Goal: Transaction & Acquisition: Purchase product/service

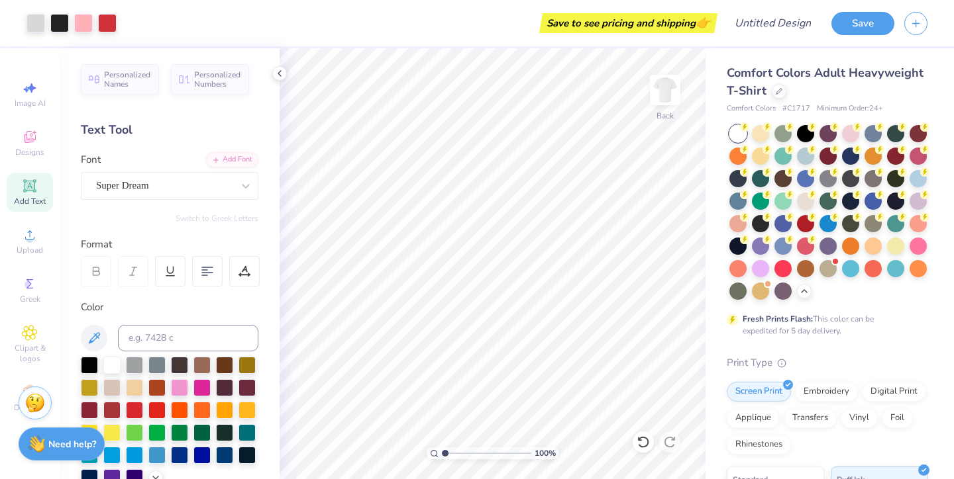
click at [662, 93] on img at bounding box center [665, 90] width 26 height 26
click at [666, 96] on img at bounding box center [664, 90] width 53 height 53
type input "0.27"
type input "0.38"
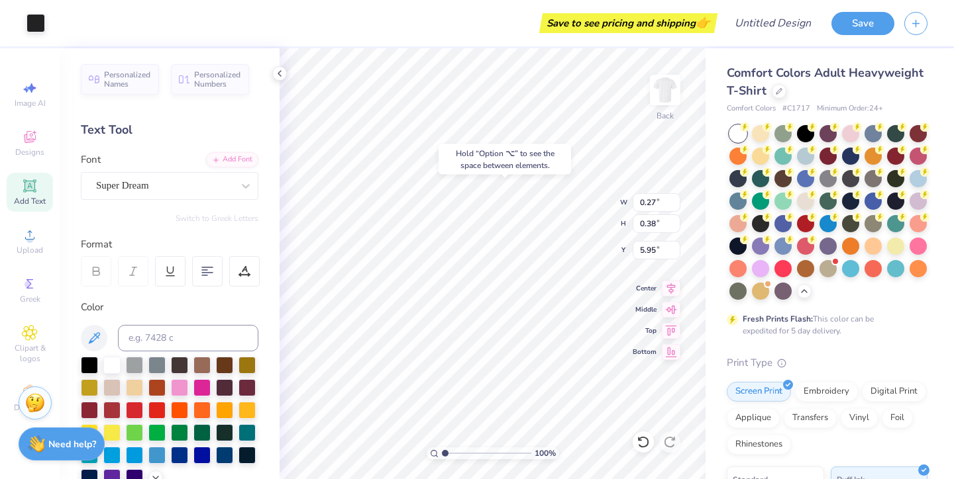
type input "6.11"
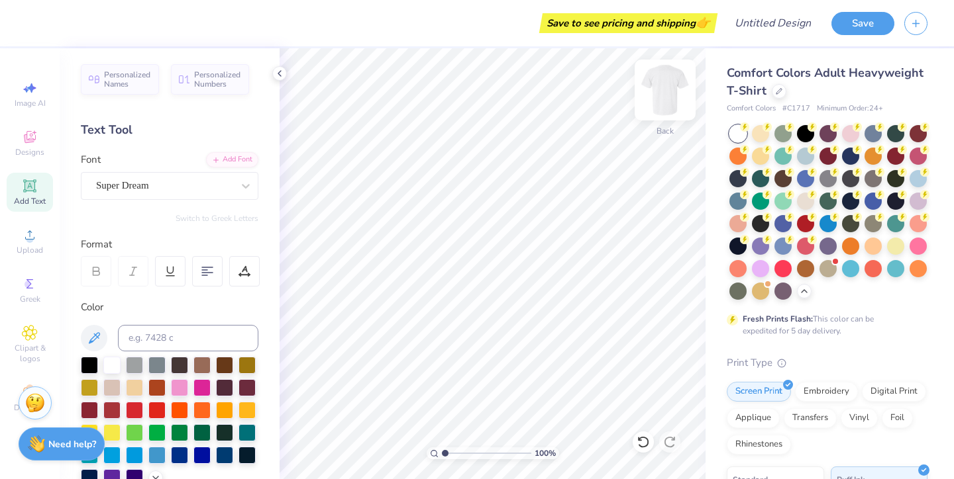
click at [673, 102] on img at bounding box center [664, 90] width 53 height 53
type input "8.03"
type input "12.63"
type input "1.45"
type input "4.73"
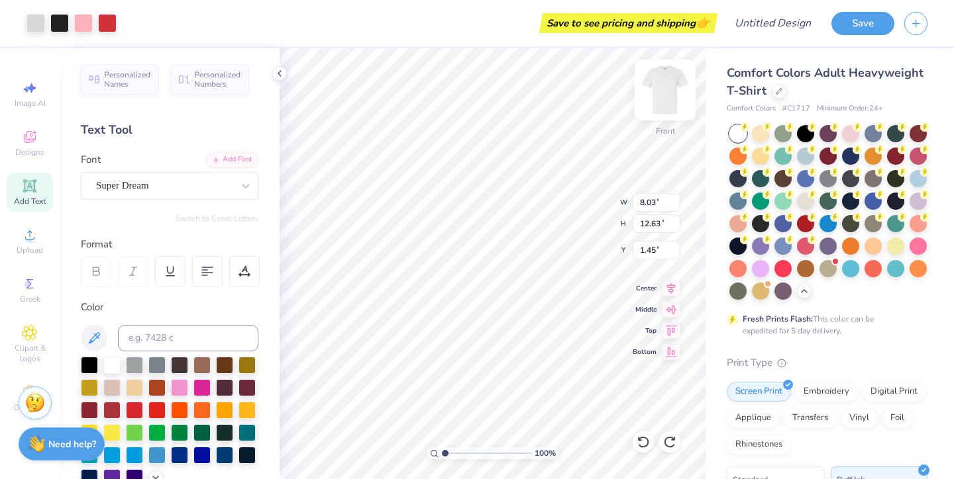
type input "6.69"
type input "7.39"
type input "8.26"
type input "11.69"
type input "9.66"
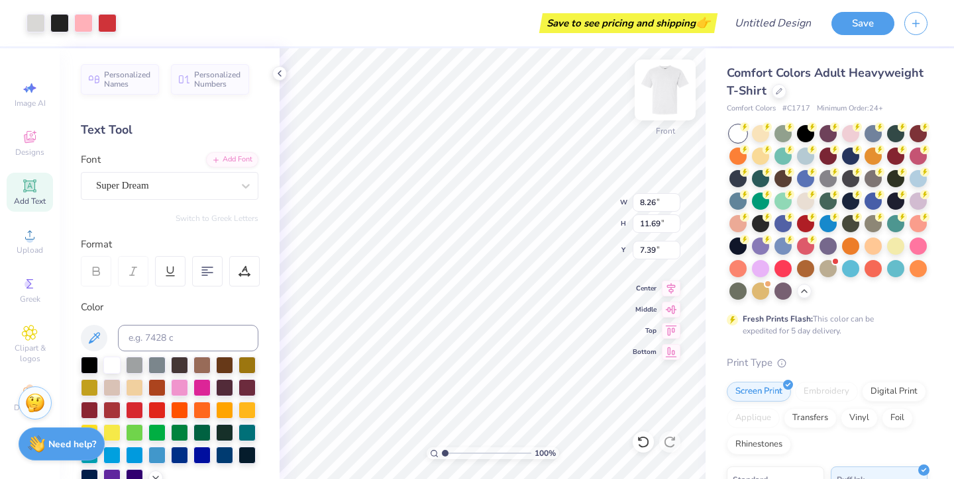
type input "13.66"
type input "5.89"
click at [679, 85] on img at bounding box center [664, 90] width 53 height 53
click at [675, 89] on img at bounding box center [664, 90] width 53 height 53
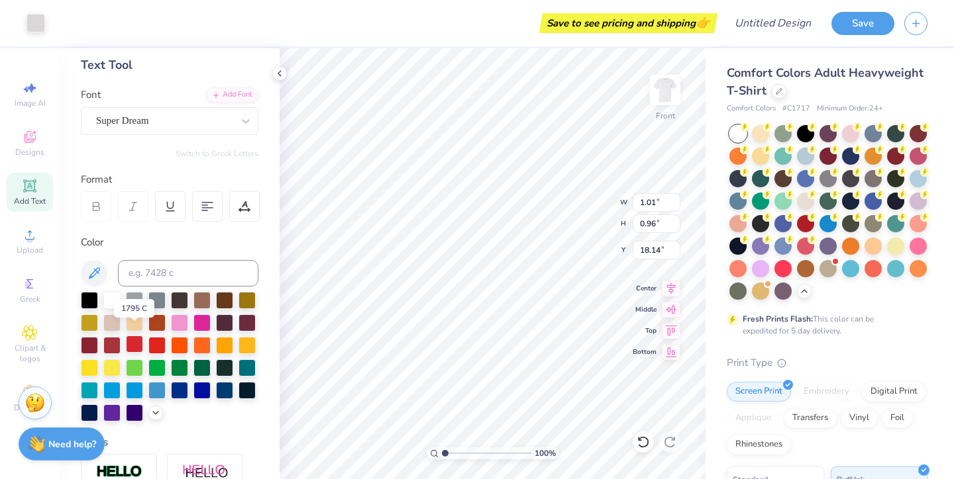
scroll to position [75, 0]
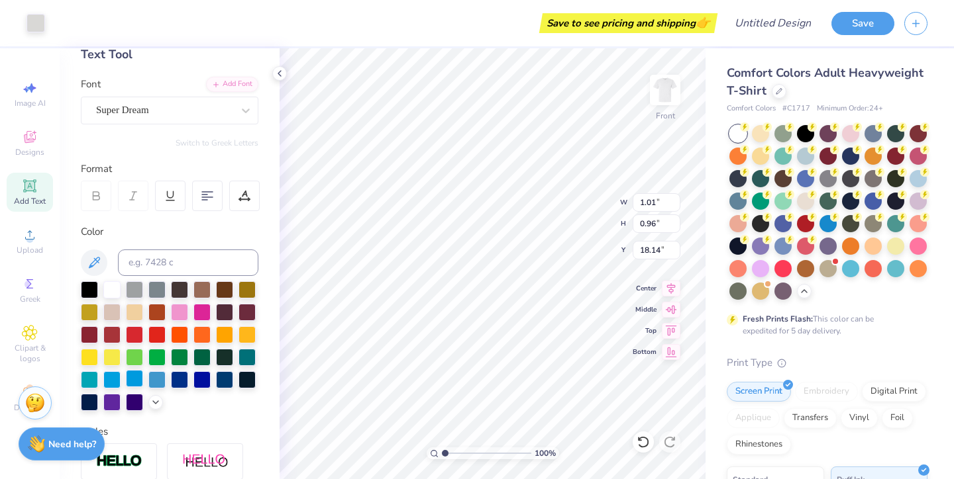
click at [136, 385] on div at bounding box center [134, 378] width 17 height 17
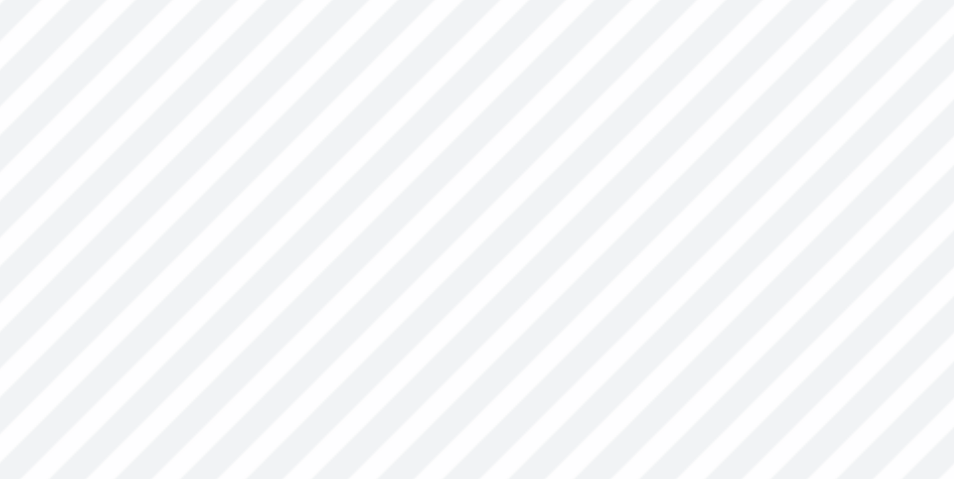
type input "18.76"
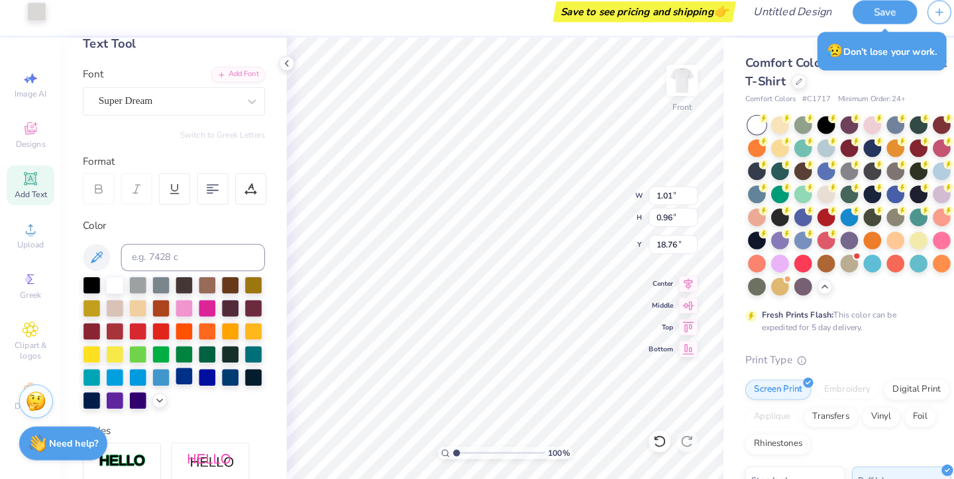
click at [177, 370] on div at bounding box center [179, 378] width 17 height 17
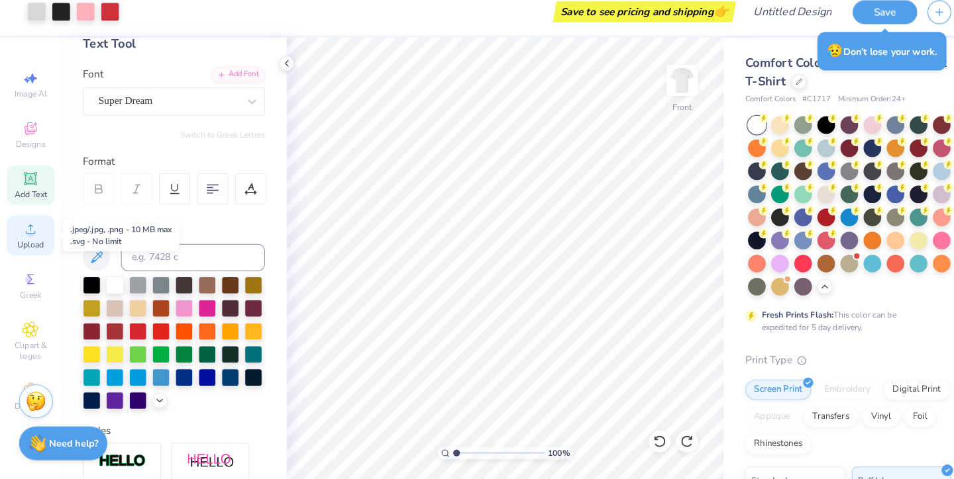
click at [26, 232] on div "Upload" at bounding box center [30, 241] width 46 height 39
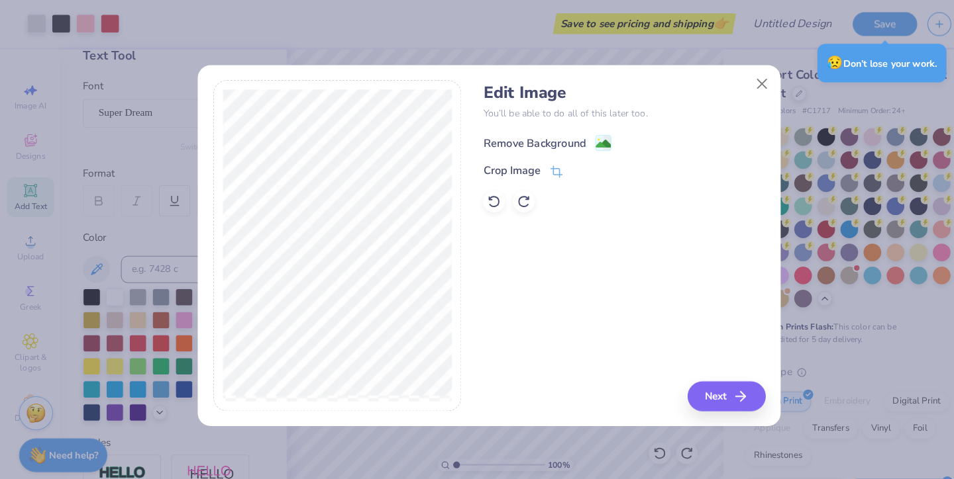
click at [536, 142] on div "Remove Background" at bounding box center [521, 140] width 100 height 16
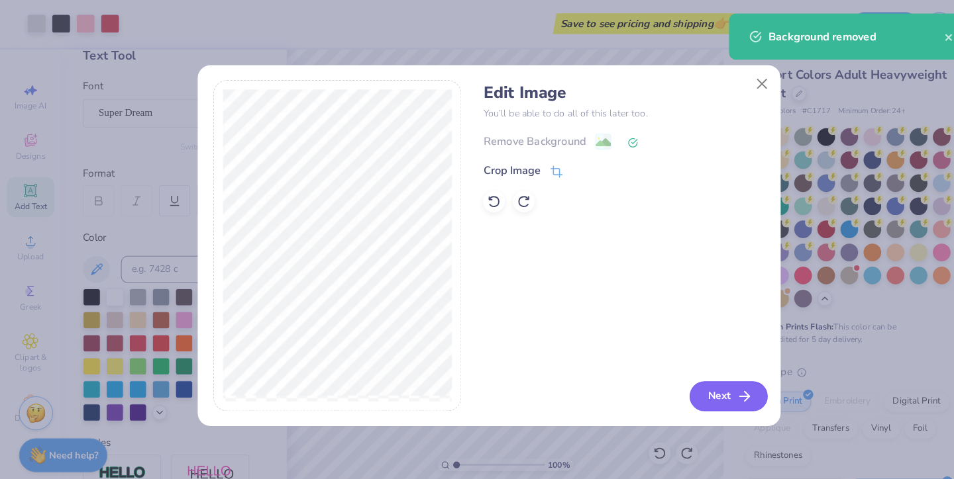
click at [714, 376] on button "Next" at bounding box center [710, 386] width 76 height 29
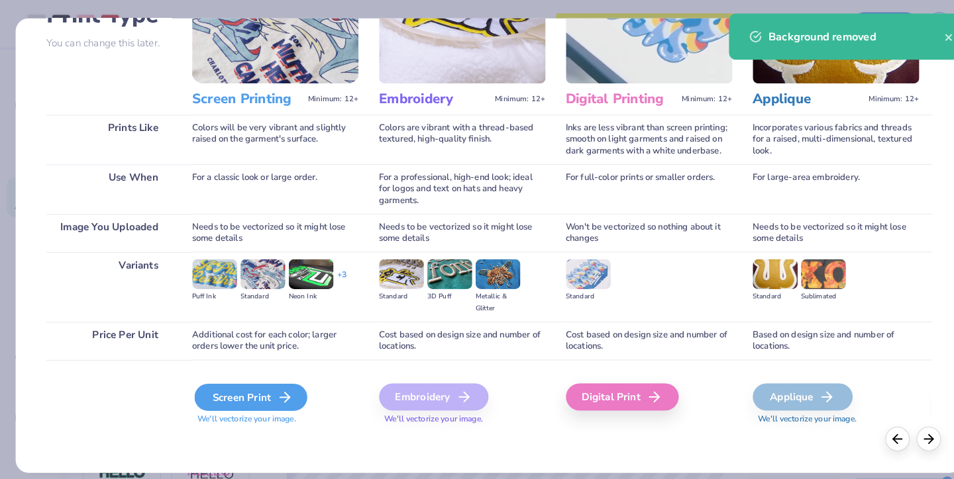
click at [244, 374] on div "Screen Print" at bounding box center [244, 387] width 110 height 26
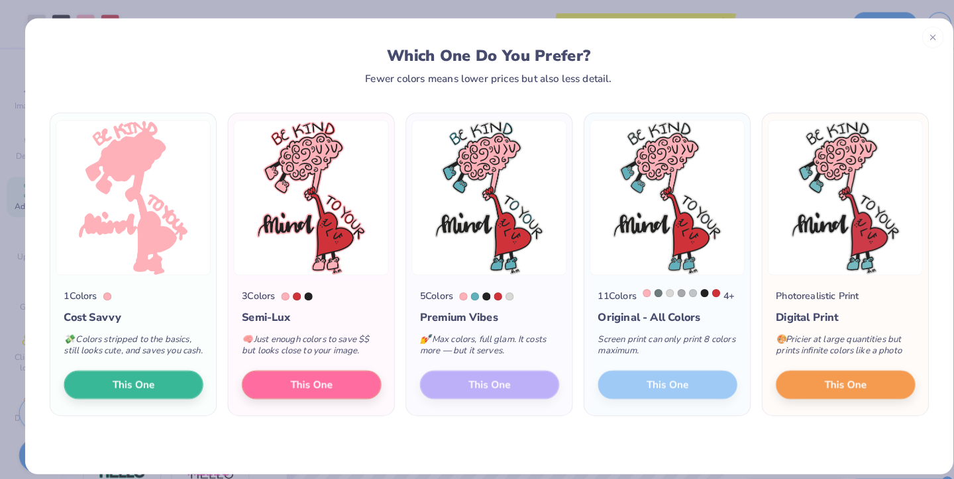
click at [506, 393] on div "5 Colors Premium Vibes 💅 Max colors, full glam. It costs more — but it serves. …" at bounding box center [477, 337] width 162 height 136
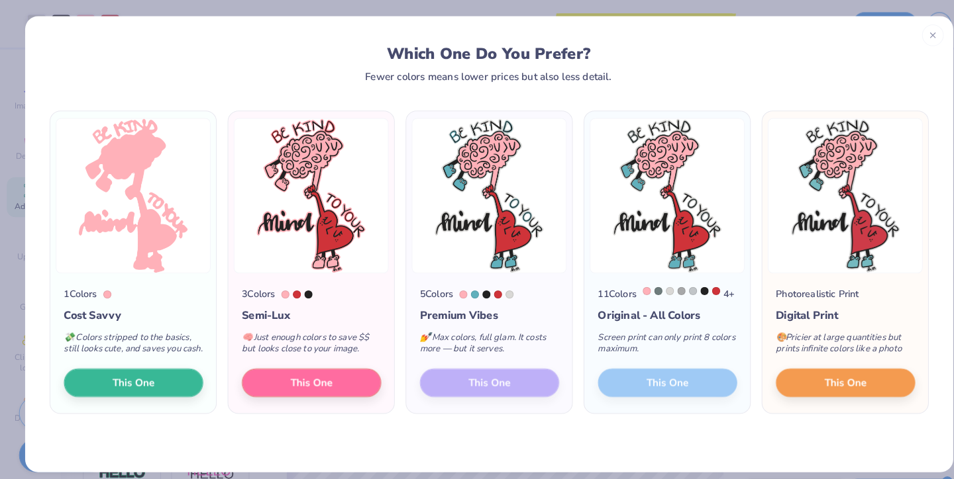
scroll to position [3, 0]
click at [846, 382] on button "This One" at bounding box center [824, 372] width 136 height 28
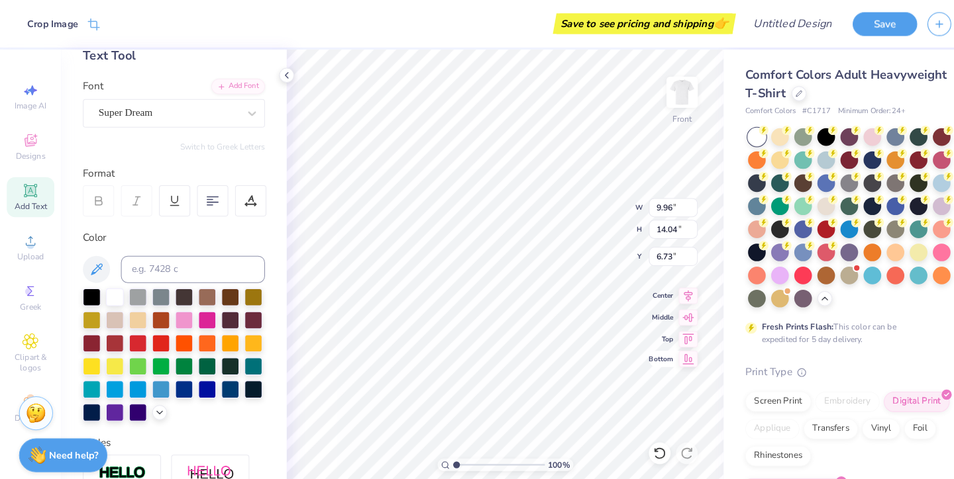
type input "1.90"
type input "2.67"
type input "18.09"
type input "10.53"
type input "14.85"
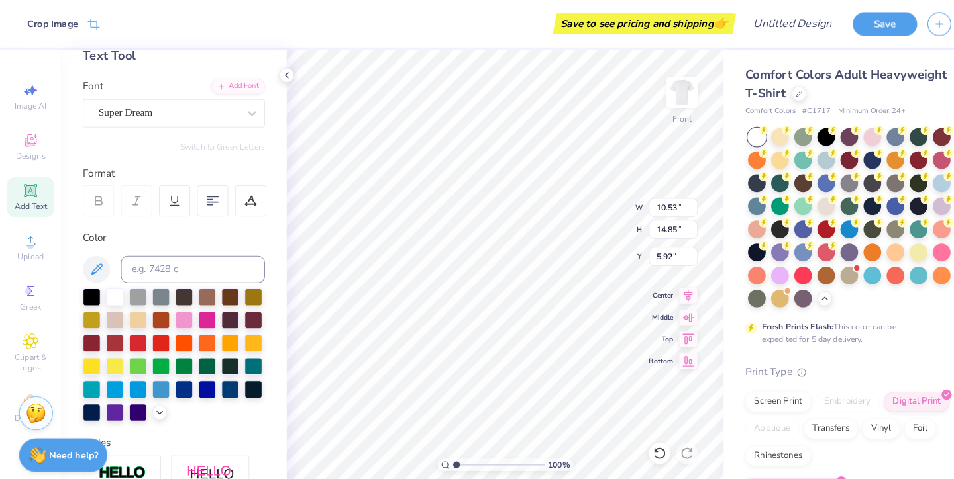
type input "6.33"
click at [658, 102] on img at bounding box center [664, 90] width 53 height 53
click at [31, 262] on div "Image AI Designs Add Text Upload Greek Clipart & logos Decorate" at bounding box center [30, 247] width 46 height 344
click at [29, 251] on span "Upload" at bounding box center [30, 250] width 26 height 11
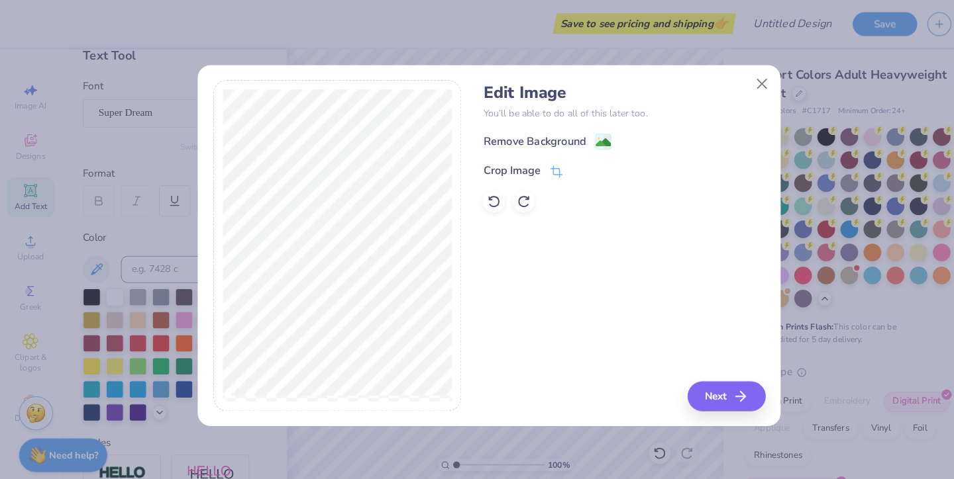
click at [508, 129] on div "Edit Image You’ll be able to do all of this later too. Remove Background Crop I…" at bounding box center [608, 144] width 275 height 126
click at [512, 140] on div "Remove Background" at bounding box center [521, 140] width 100 height 16
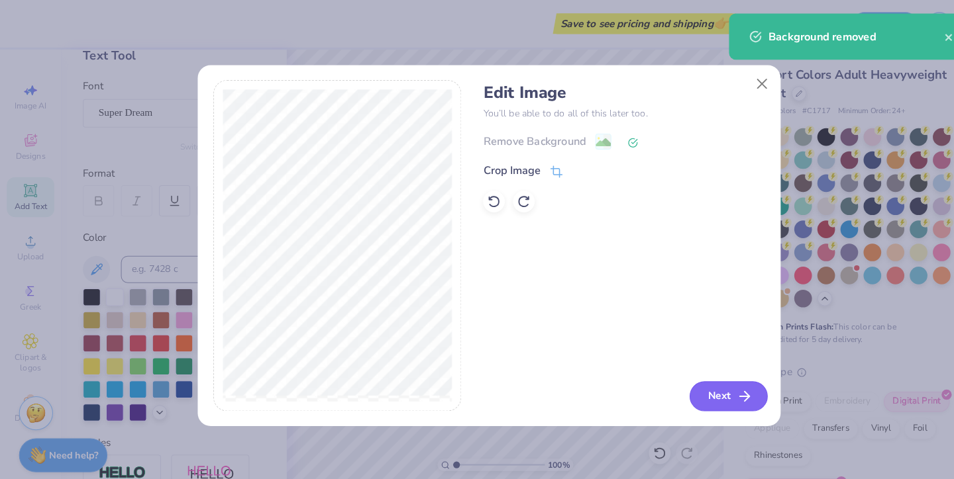
click at [693, 385] on button "Next" at bounding box center [710, 386] width 76 height 29
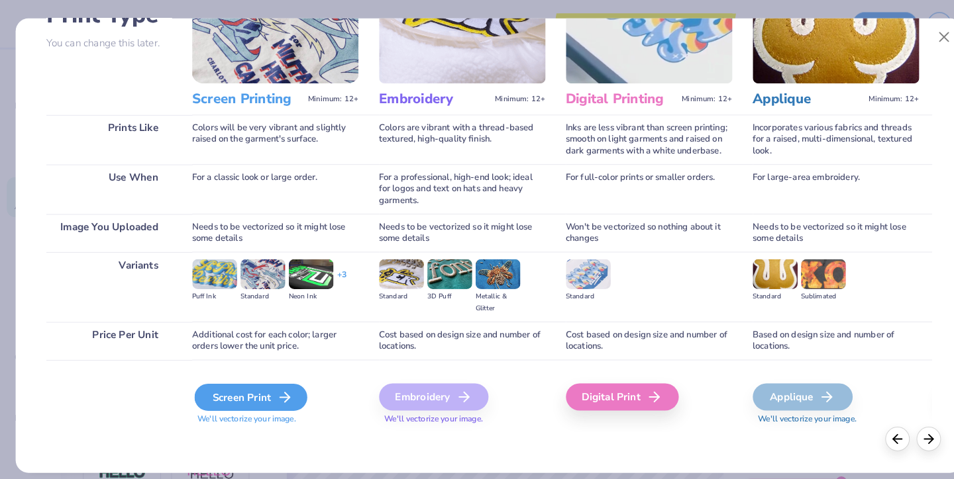
scroll to position [115, 0]
click at [258, 384] on div "Screen Print" at bounding box center [244, 387] width 110 height 26
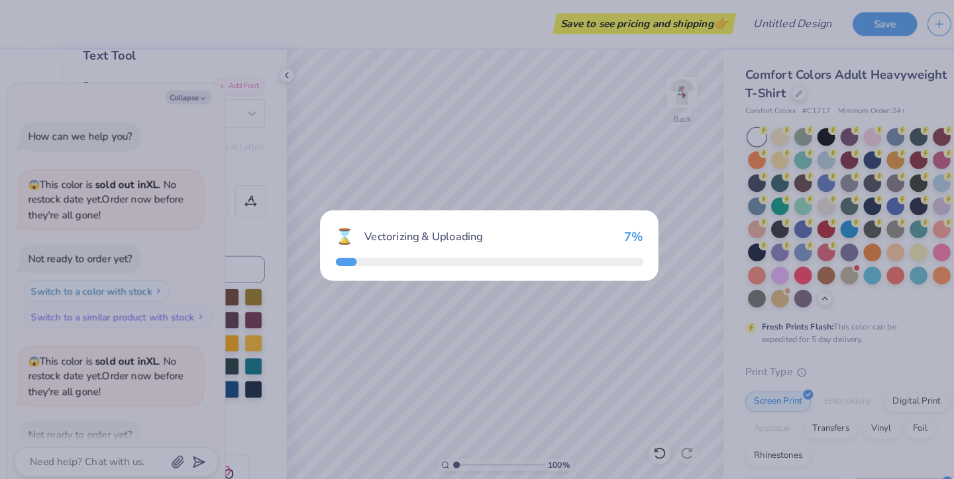
scroll to position [309, 0]
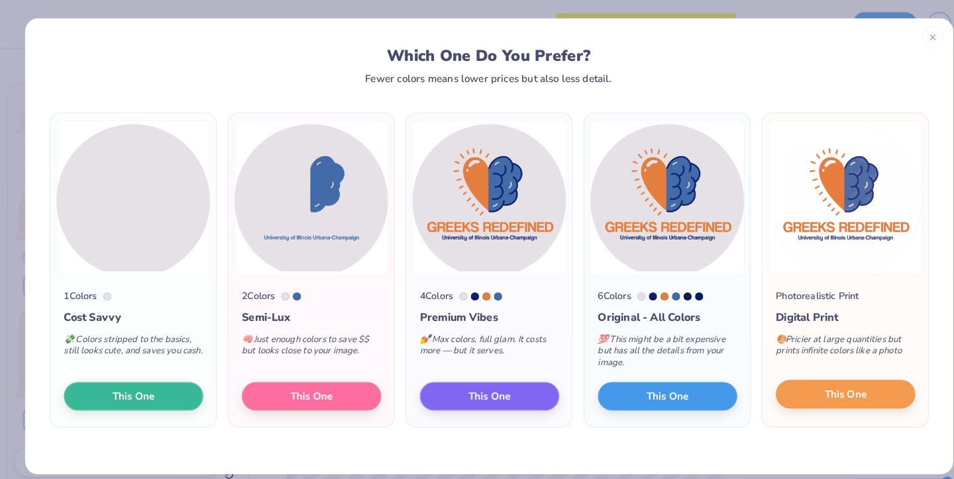
click at [825, 375] on button "This One" at bounding box center [824, 385] width 136 height 28
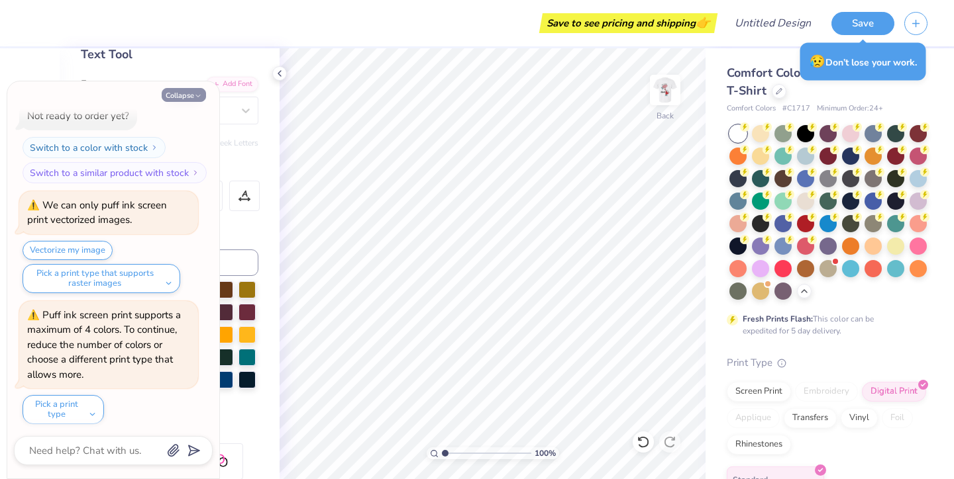
click at [197, 98] on icon "button" at bounding box center [198, 96] width 8 height 8
type textarea "x"
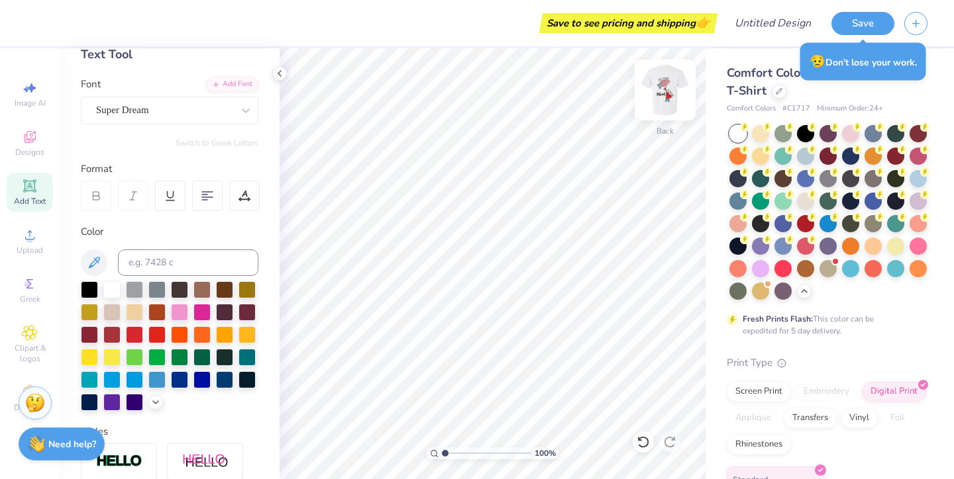
click at [676, 91] on img at bounding box center [664, 90] width 53 height 53
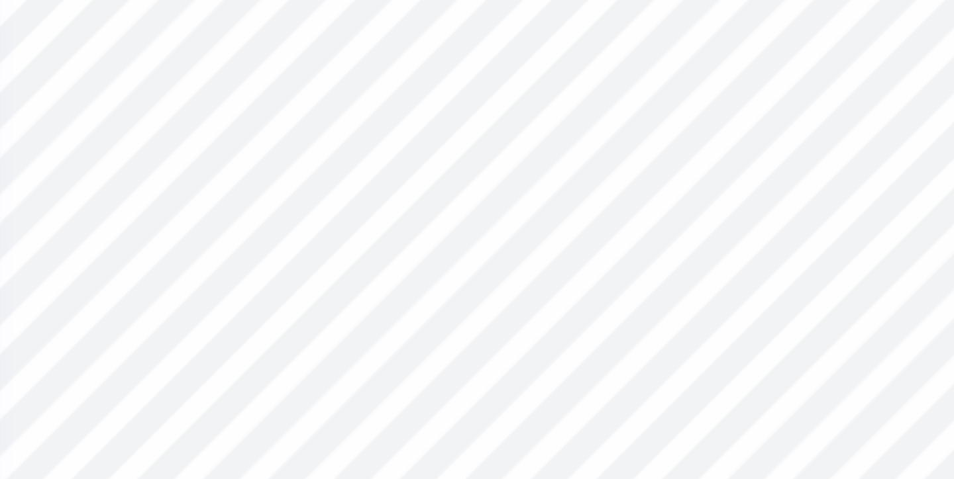
type input "0.46"
type input "0.55"
type input "7.51"
type input "10.46"
type input "14.79"
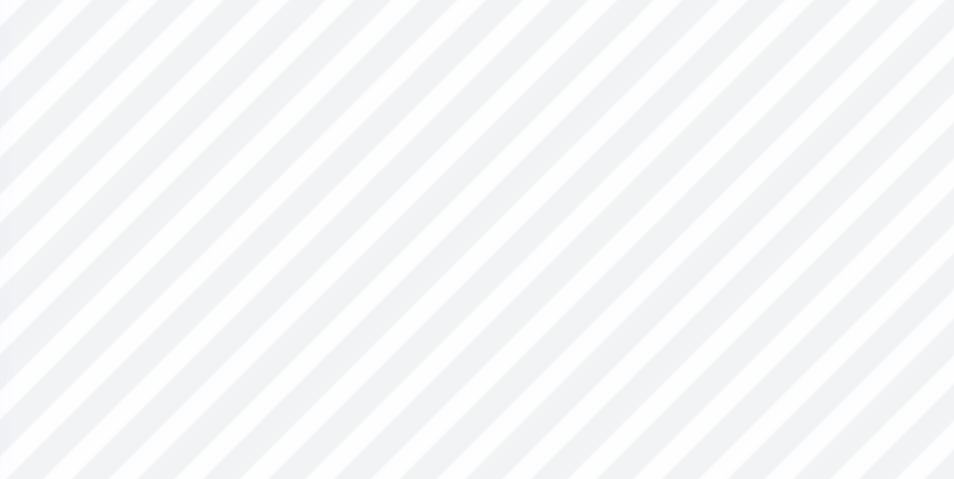
type input "6.35"
type input "0.44"
type input "0.50"
type input "7.60"
type input "0.28"
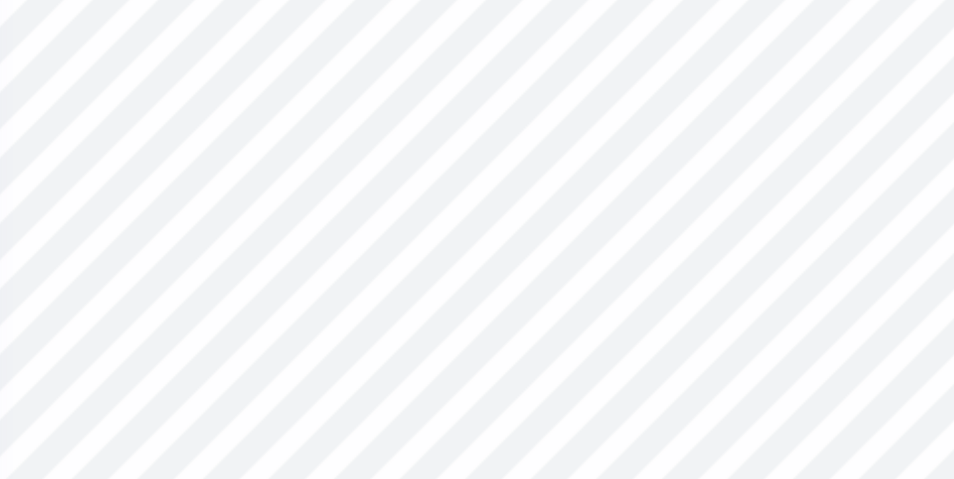
type input "0.33"
type input "7.77"
type input "0.15"
type input "0.17"
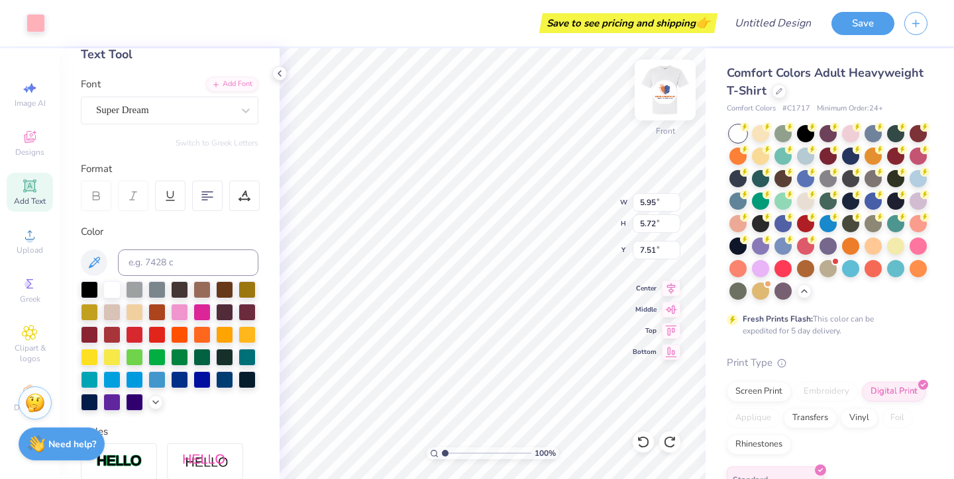
type input "7.61"
type input "0.50"
type input "0.57"
type input "6.02"
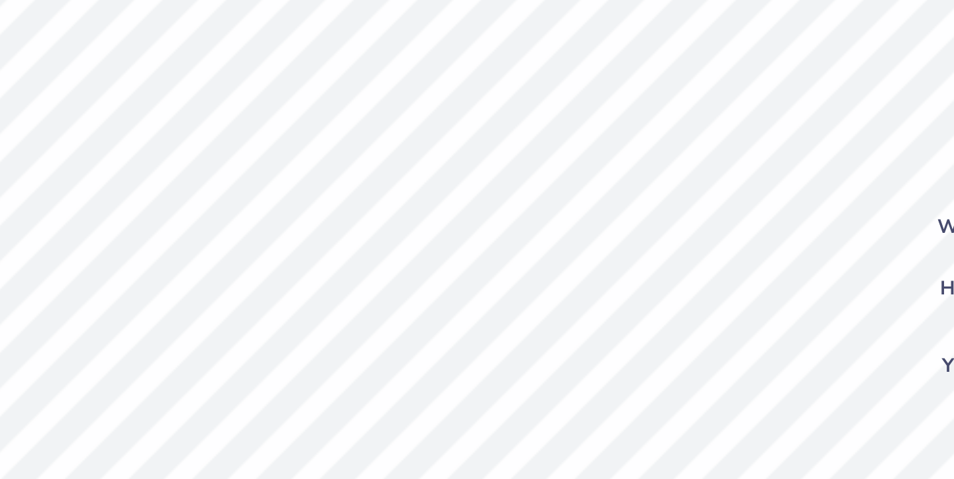
type input "0.27"
type input "0.31"
type input "7.78"
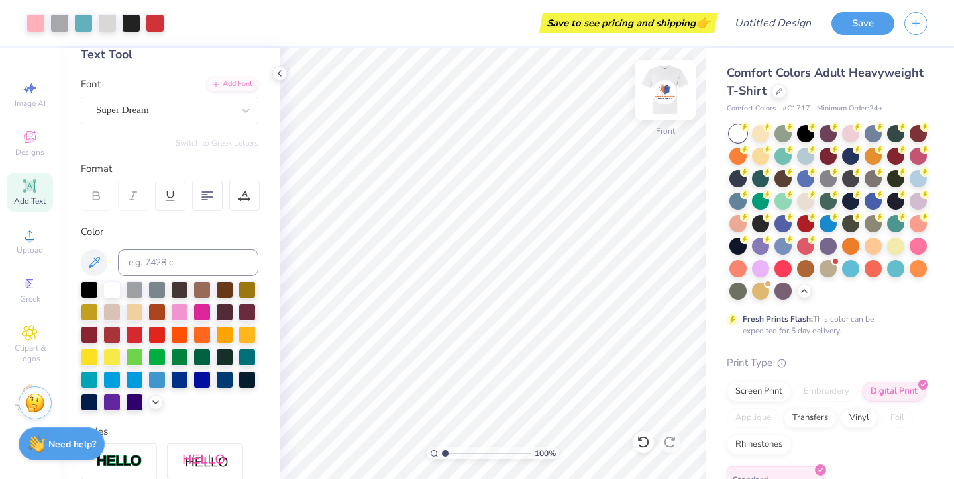
click at [662, 105] on img at bounding box center [664, 90] width 53 height 53
click at [666, 99] on img at bounding box center [664, 90] width 53 height 53
click at [663, 93] on img at bounding box center [664, 90] width 53 height 53
click at [663, 93] on img at bounding box center [665, 90] width 26 height 26
click at [655, 94] on img at bounding box center [664, 90] width 53 height 53
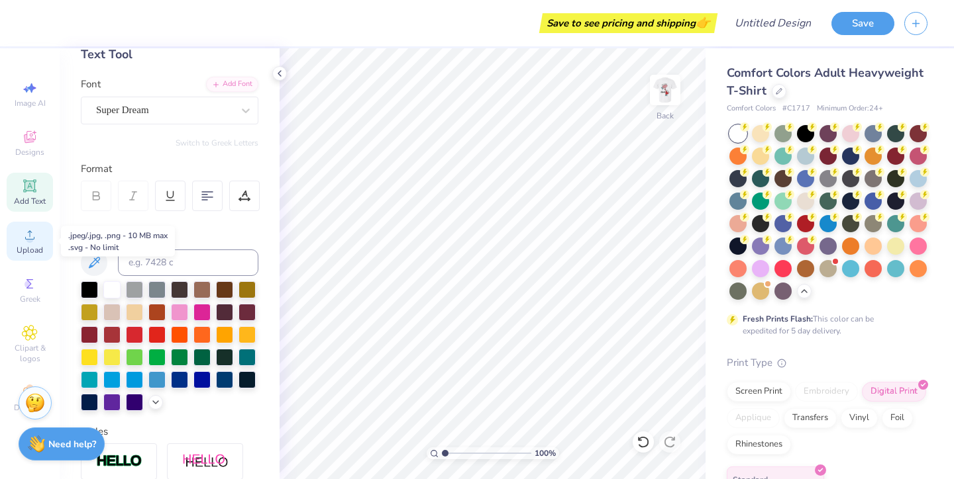
click at [29, 238] on circle at bounding box center [29, 239] width 7 height 7
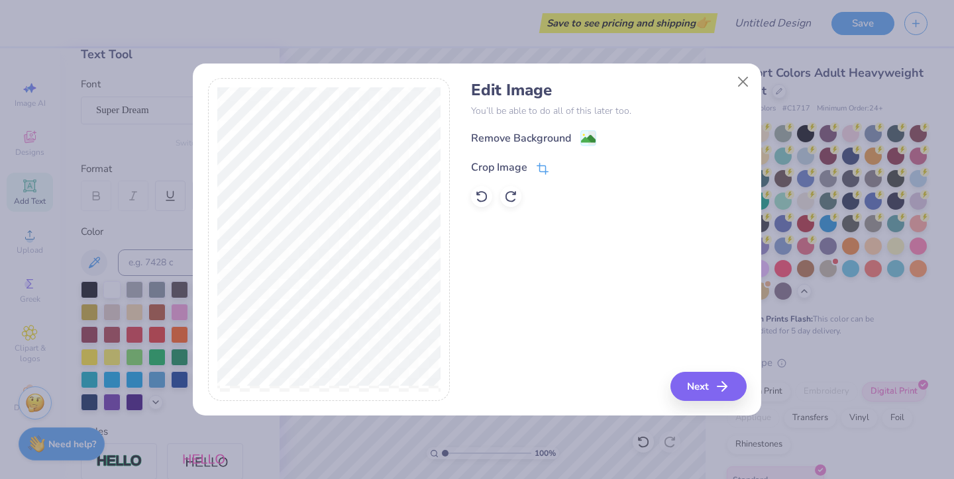
click at [540, 166] on icon at bounding box center [542, 169] width 12 height 12
click at [568, 166] on icon at bounding box center [565, 166] width 8 height 8
click at [582, 136] on image at bounding box center [588, 140] width 15 height 15
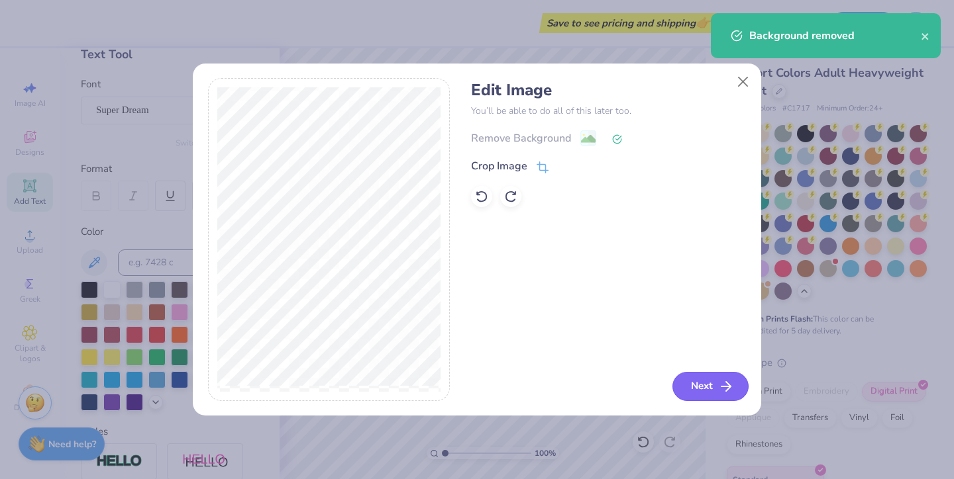
click at [697, 389] on button "Next" at bounding box center [710, 386] width 76 height 29
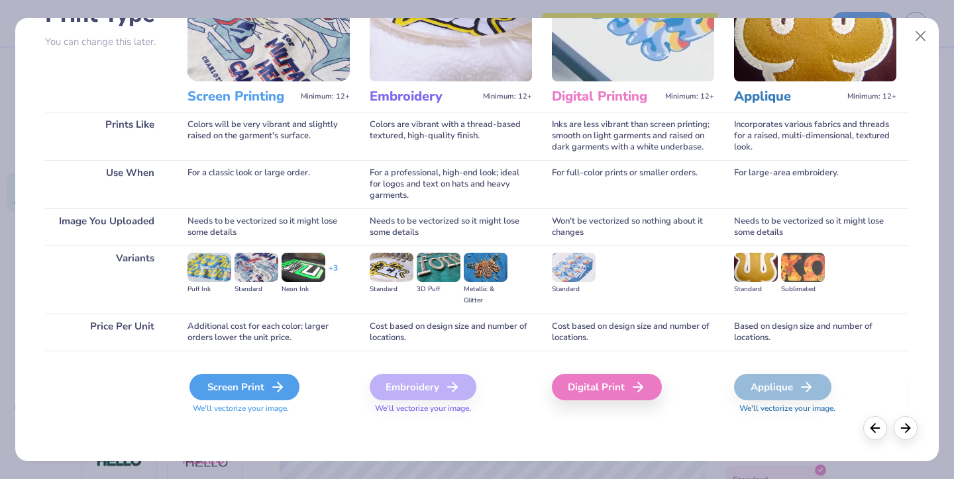
scroll to position [115, 0]
click at [250, 376] on div "Screen Print" at bounding box center [244, 387] width 110 height 26
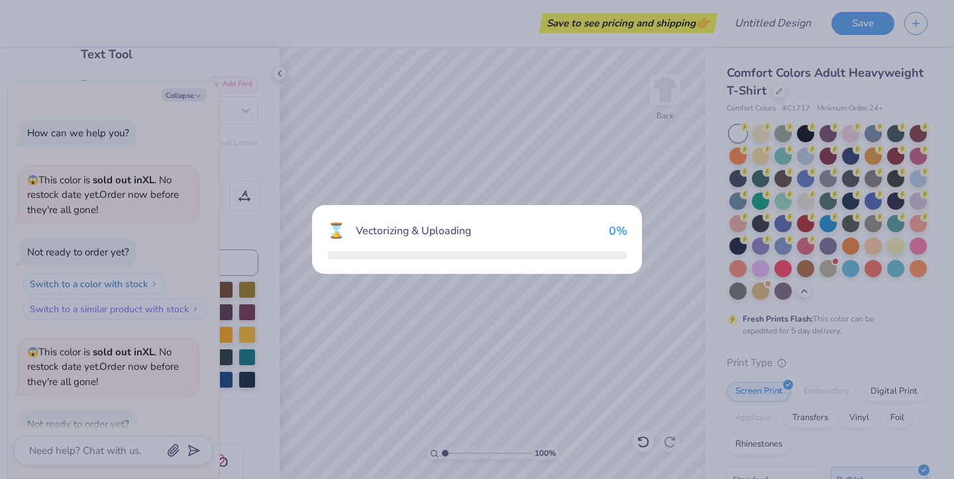
scroll to position [438, 0]
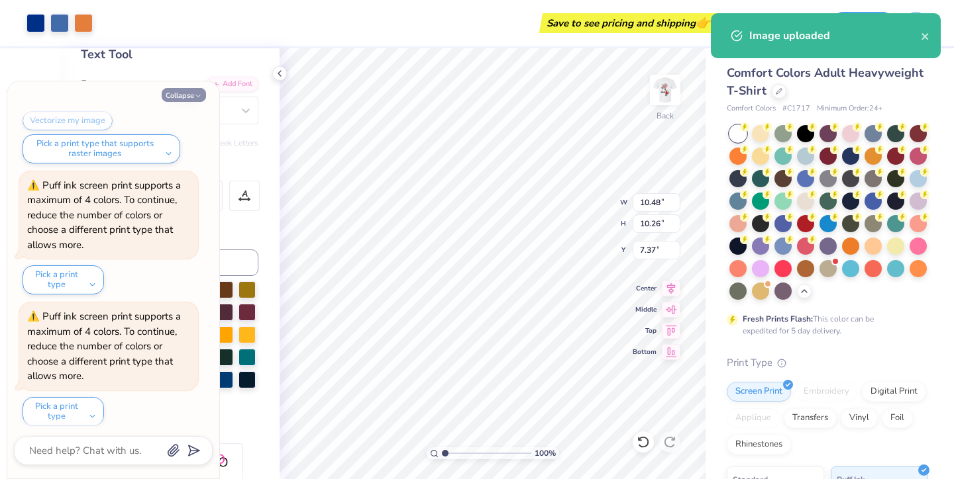
click at [191, 94] on button "Collapse" at bounding box center [184, 95] width 44 height 14
type textarea "x"
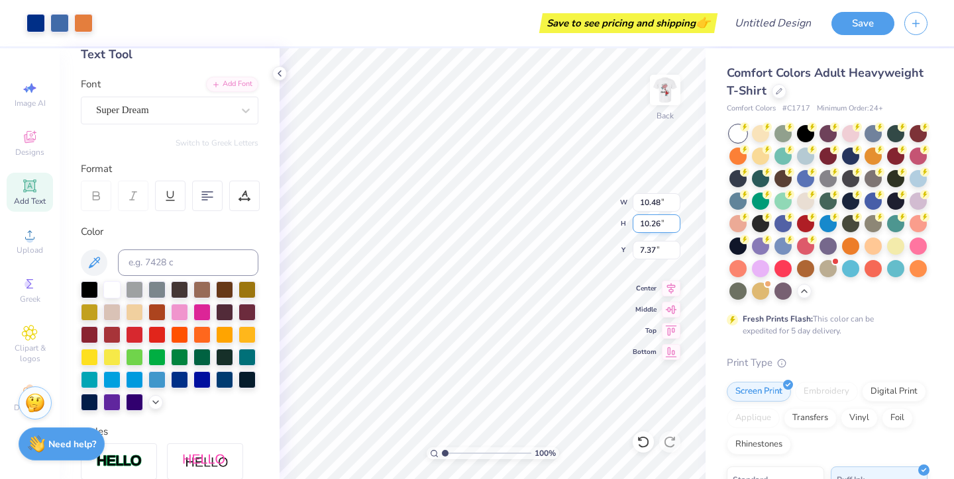
type input "3.28"
type input "3.21"
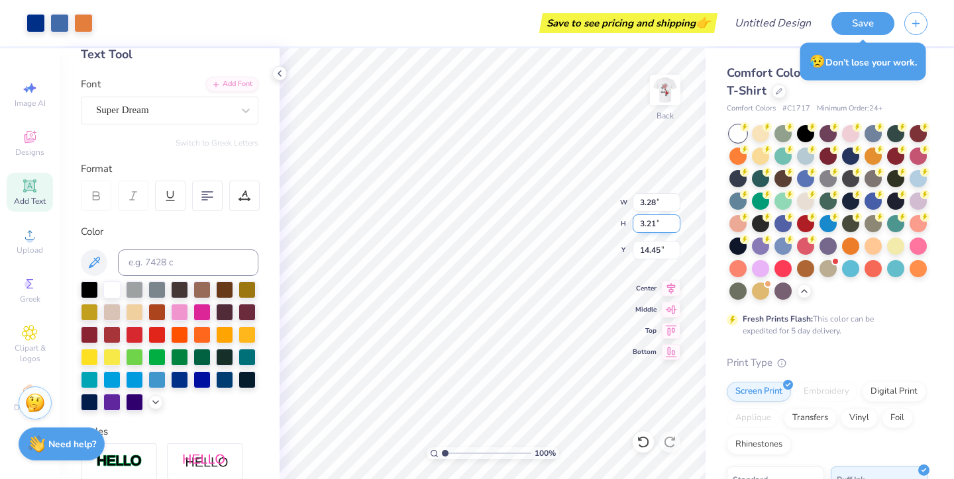
type input "3.00"
type input "3.22"
type input "3.16"
click at [28, 195] on div "Add Text" at bounding box center [30, 192] width 46 height 39
type input "5.59"
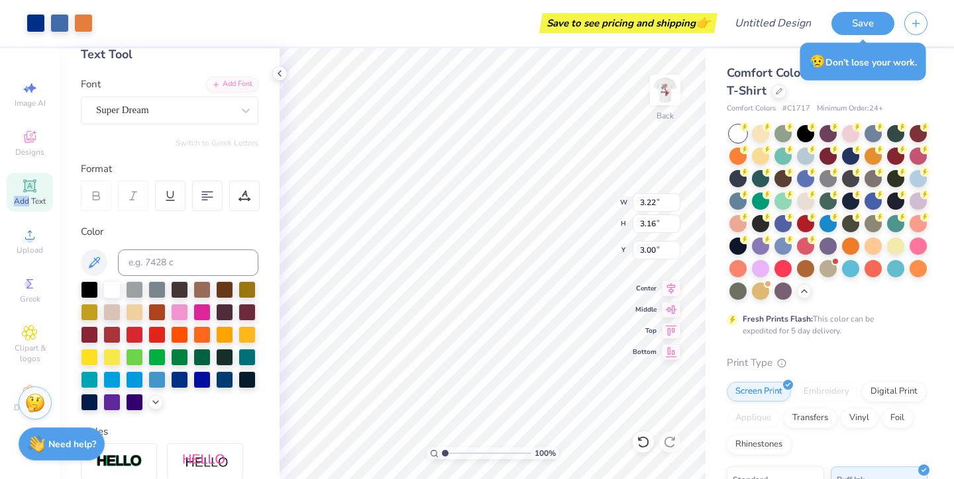
type input "1.62"
type input "11.69"
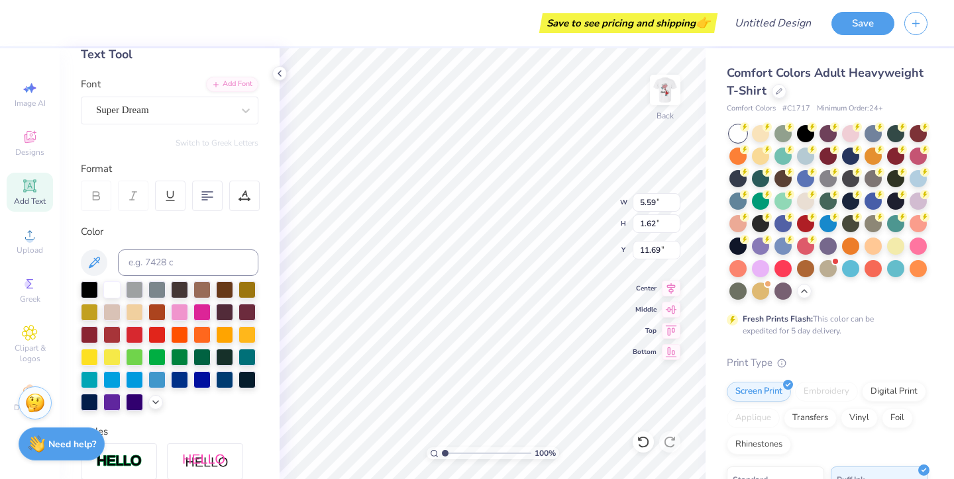
scroll to position [0, 4]
type textarea "[DEMOGRAPHIC_DATA] Redefined"
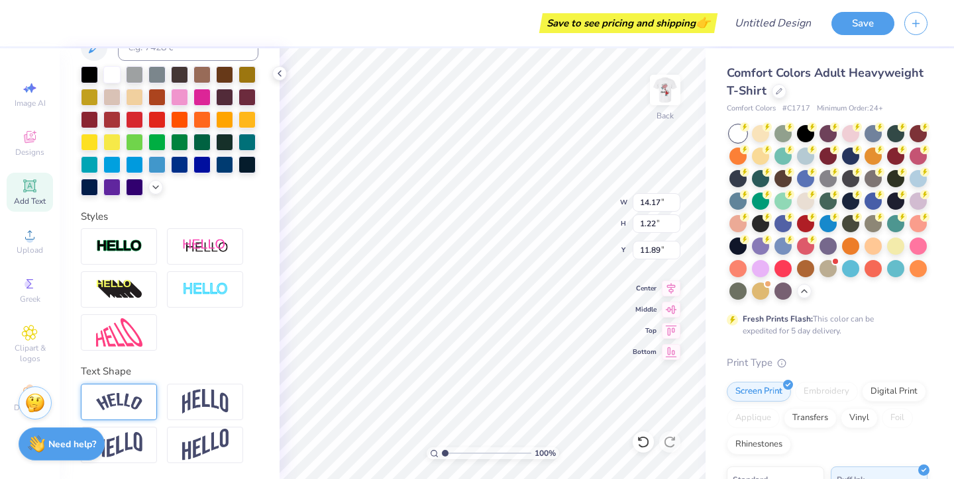
scroll to position [291, 0]
click at [119, 398] on img at bounding box center [119, 402] width 46 height 18
type input "2.94"
type input "11.03"
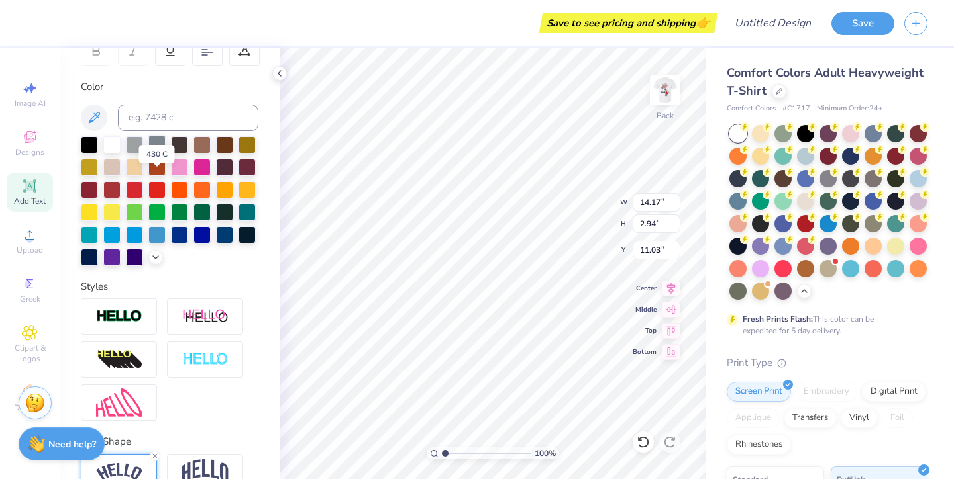
scroll to position [262, 0]
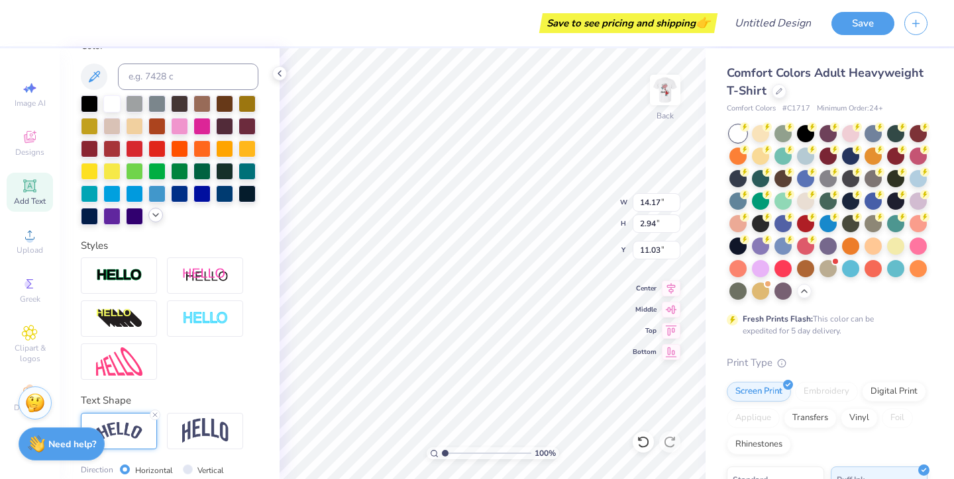
click at [154, 214] on icon at bounding box center [155, 215] width 11 height 11
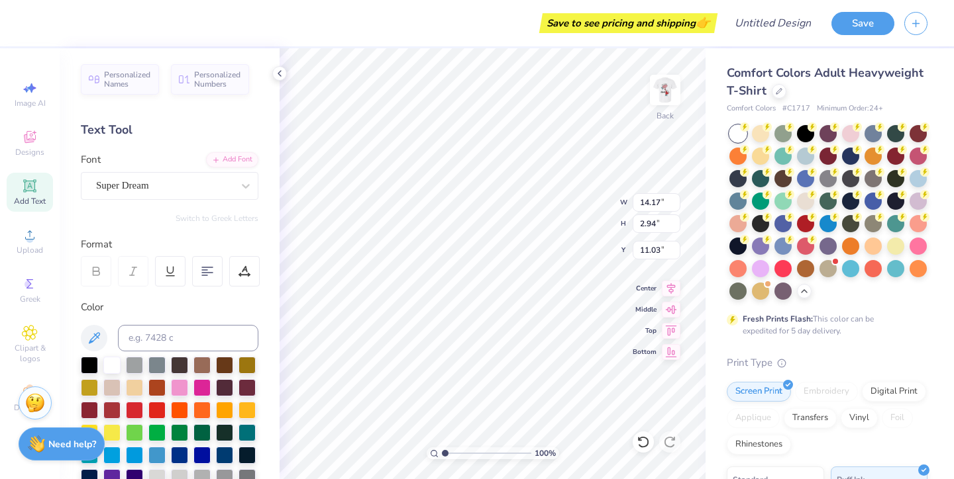
scroll to position [0, 0]
type input "14.17"
type input "2.94"
type input "11.03"
type input "3.22"
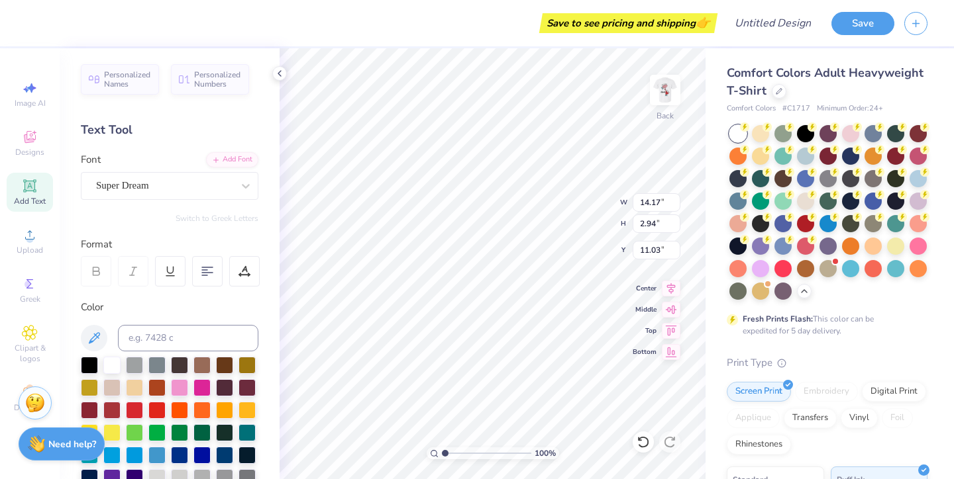
type input "3.16"
type input "3.00"
click at [58, 25] on div at bounding box center [59, 22] width 19 height 19
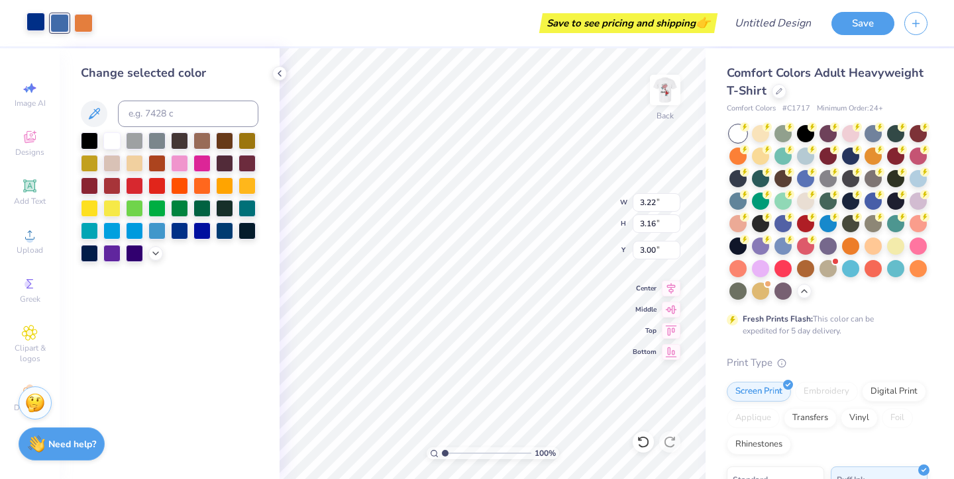
click at [32, 28] on div at bounding box center [35, 22] width 19 height 19
click at [34, 19] on div at bounding box center [35, 23] width 19 height 19
click at [50, 19] on div at bounding box center [59, 22] width 19 height 19
type input "14.17"
type input "2.94"
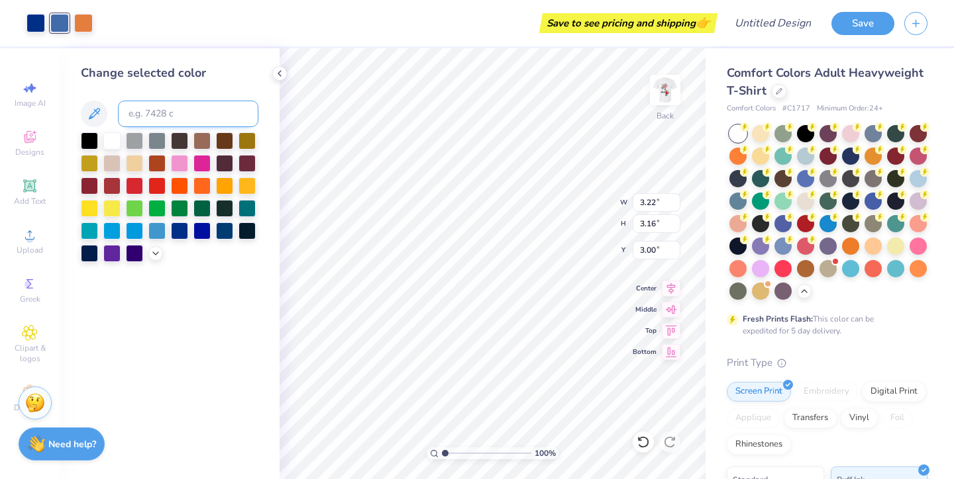
type input "11.03"
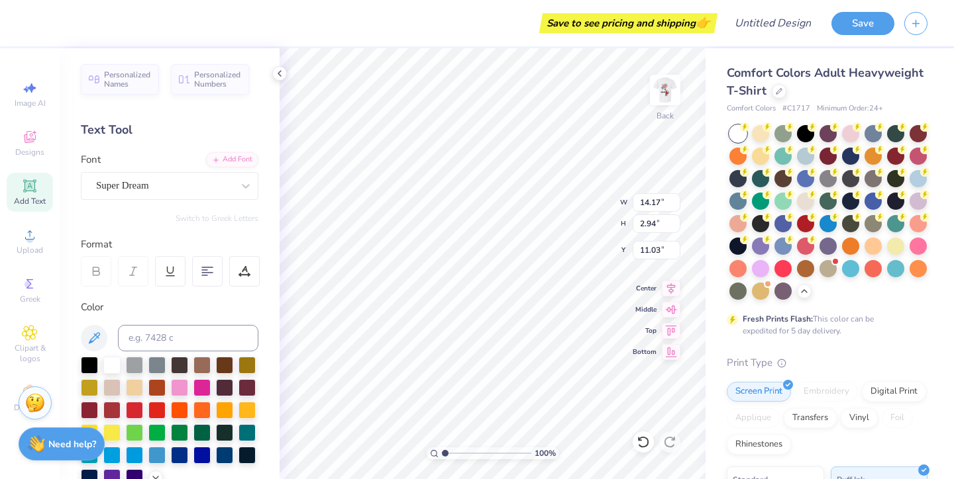
type input "3.22"
type input "3.16"
type input "3.00"
click at [59, 24] on div at bounding box center [59, 22] width 19 height 19
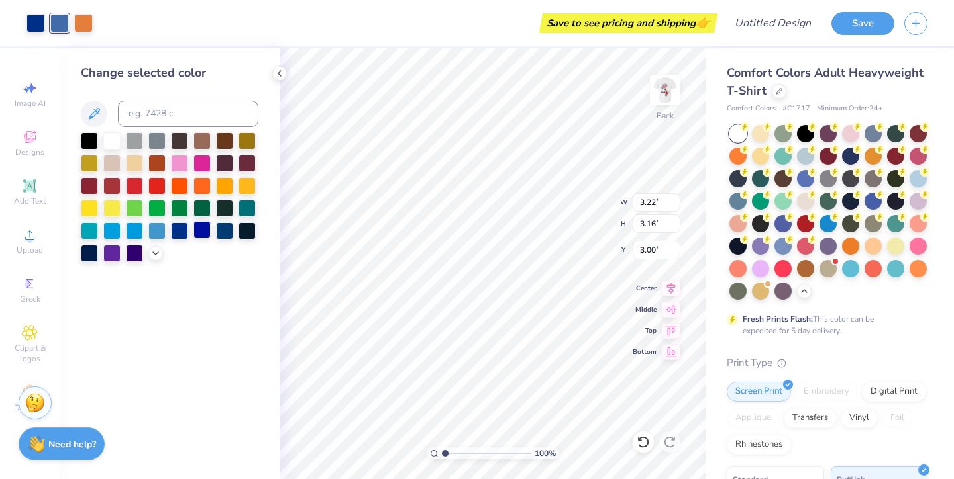
click at [203, 236] on div at bounding box center [201, 229] width 17 height 17
click at [158, 229] on div at bounding box center [156, 229] width 17 height 17
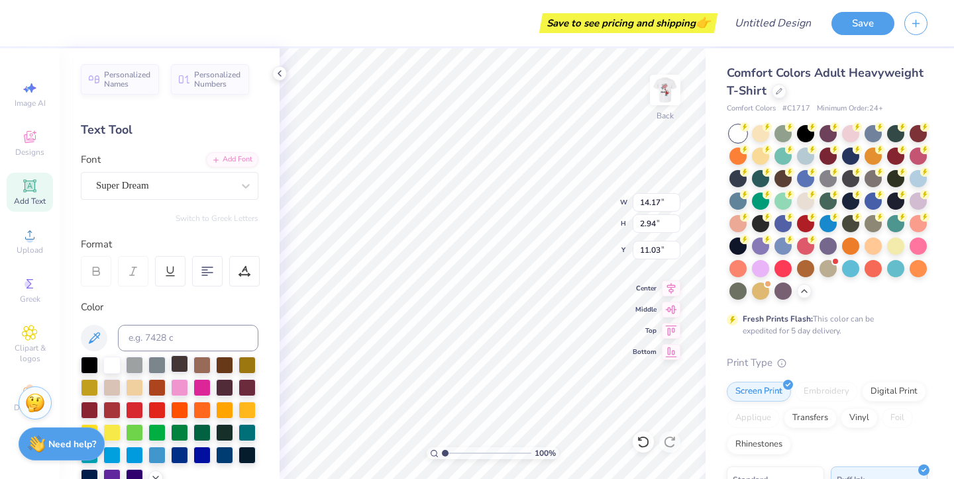
scroll to position [92, 0]
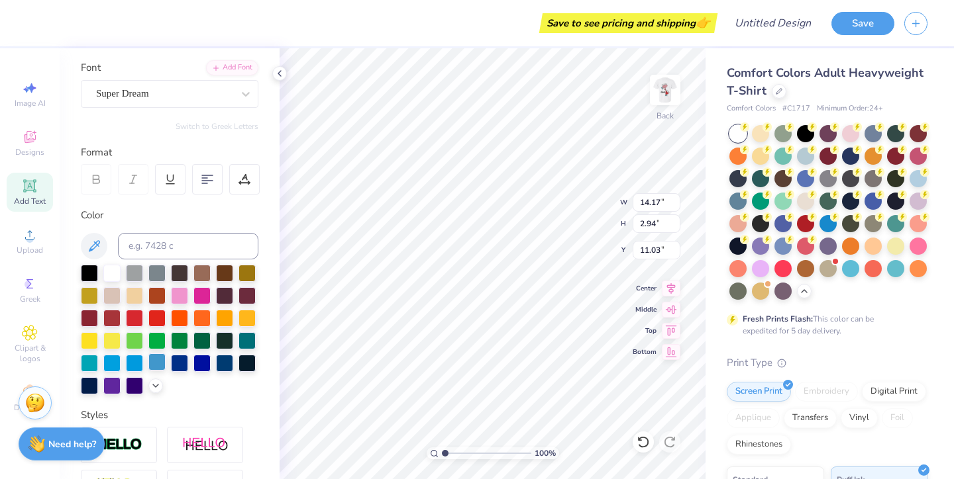
click at [154, 366] on div at bounding box center [156, 362] width 17 height 17
click at [203, 370] on div at bounding box center [201, 362] width 17 height 17
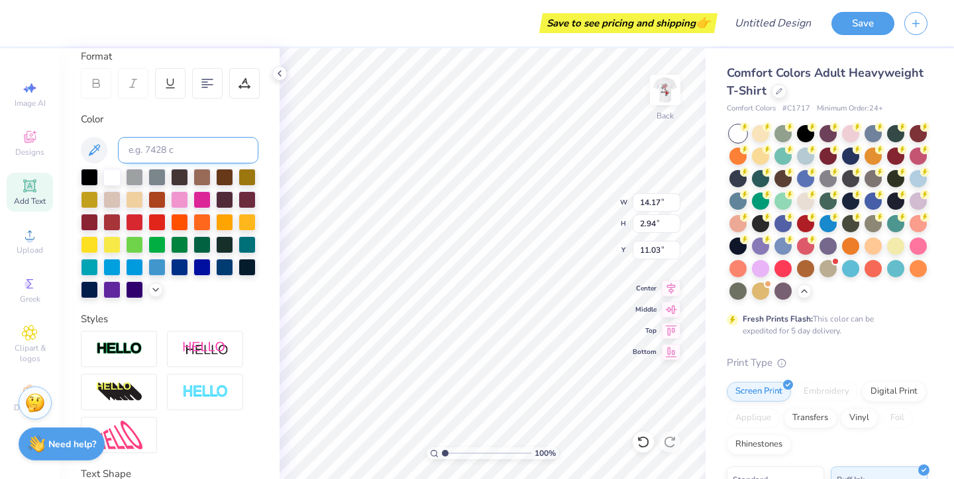
scroll to position [187, 0]
click at [93, 146] on icon at bounding box center [94, 151] width 16 height 16
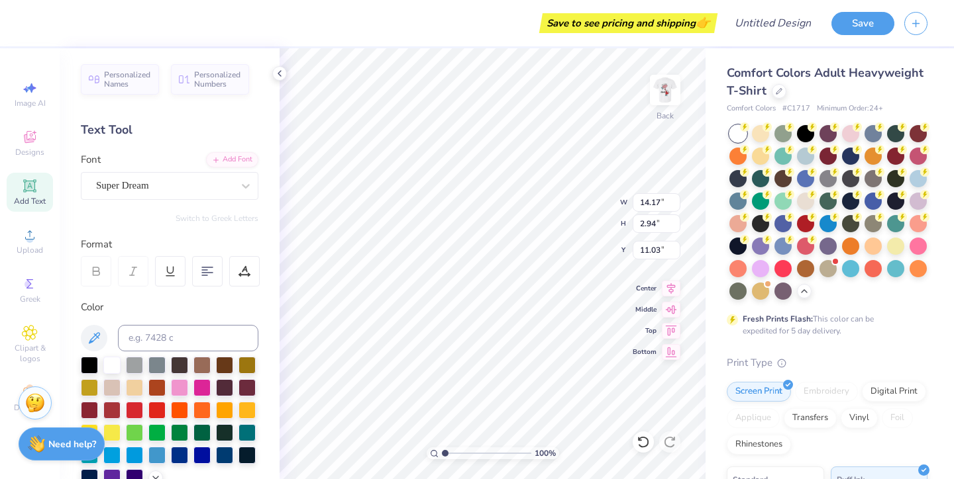
scroll to position [0, 0]
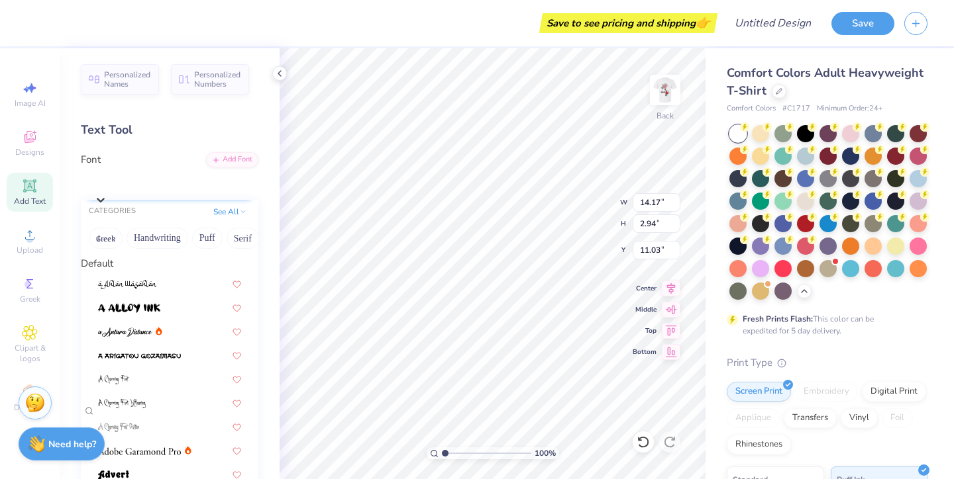
click at [144, 182] on span "Super Dream" at bounding box center [121, 182] width 53 height 15
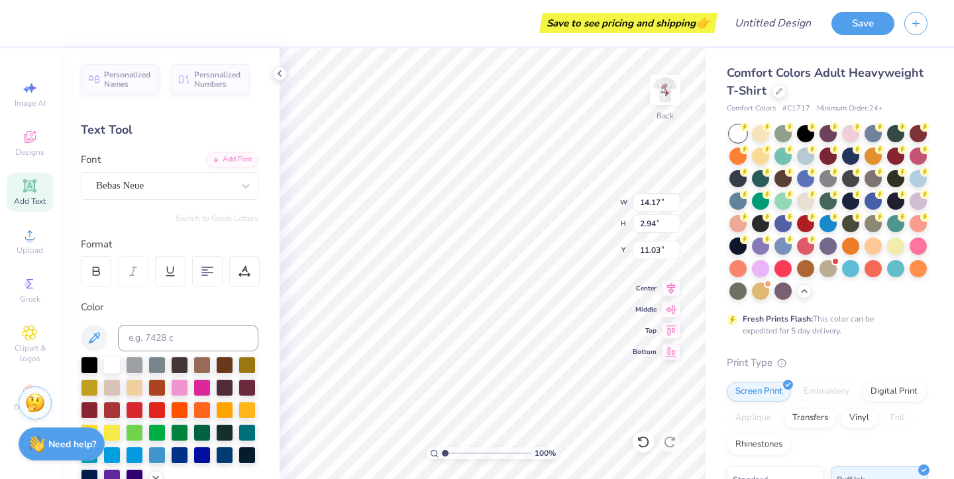
type input "10.18"
type input "2.33"
type input "11.34"
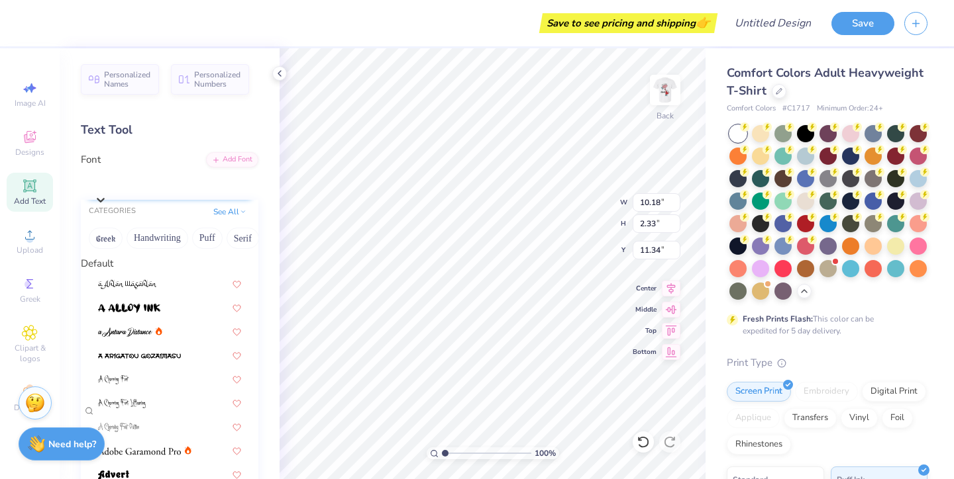
click at [114, 176] on div "Bebas Neue" at bounding box center [176, 182] width 164 height 21
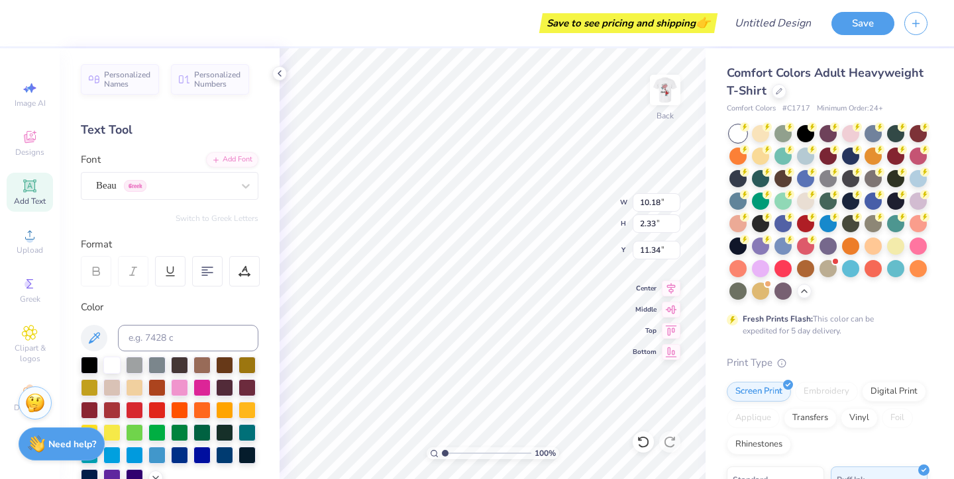
type input "13.16"
type input "2.82"
type input "11.09"
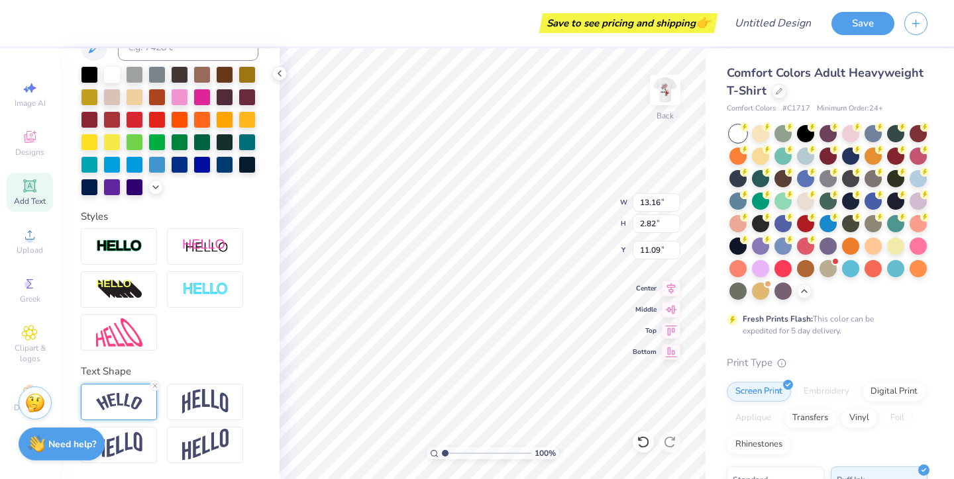
click at [133, 390] on div at bounding box center [119, 402] width 76 height 36
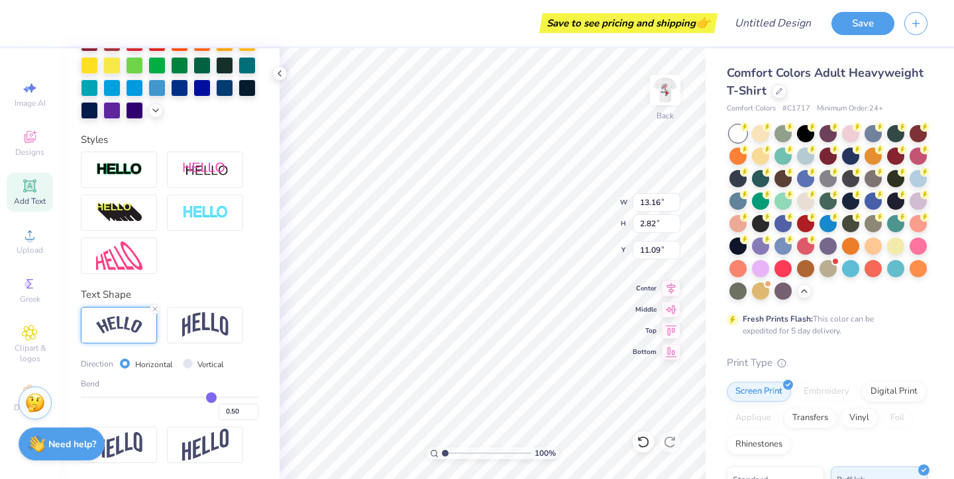
scroll to position [368, 0]
type input "0.49"
type input "0.48"
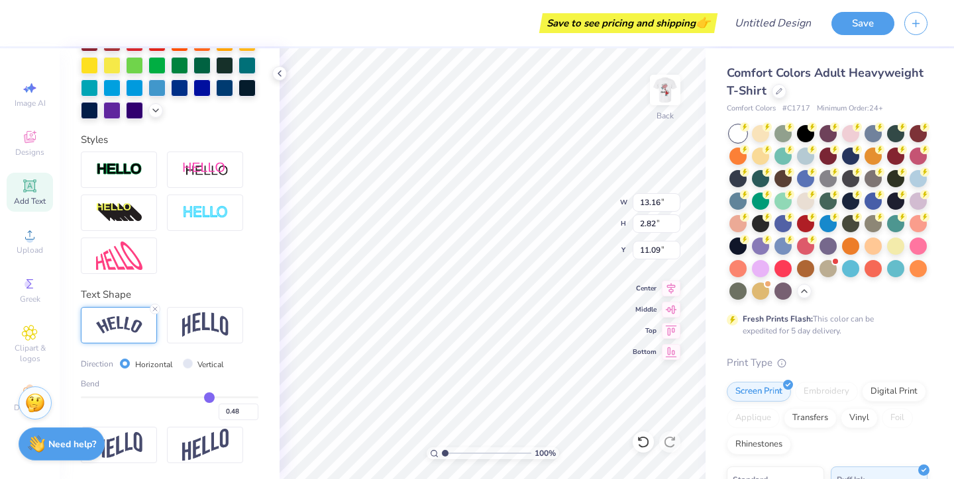
type input "0.43"
type input "0.36"
type input "0.29"
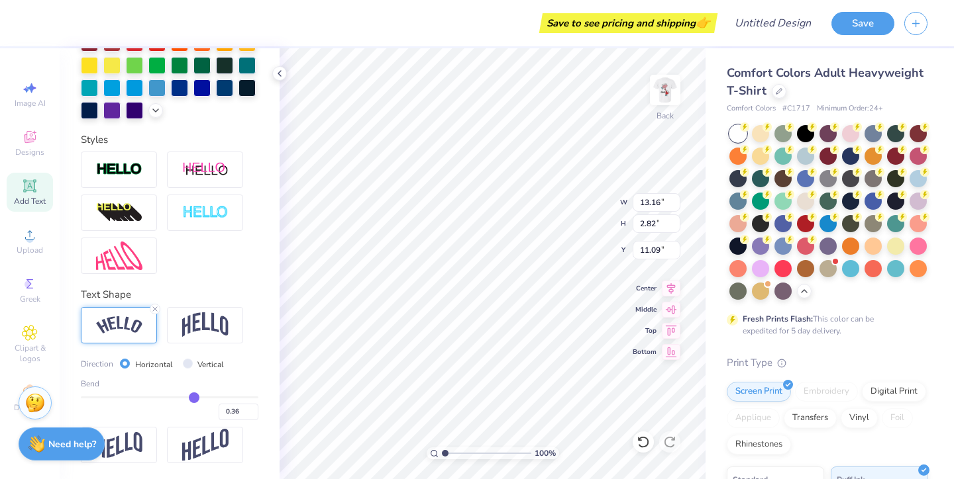
type input "0.29"
type input "0.24"
type input "0.21"
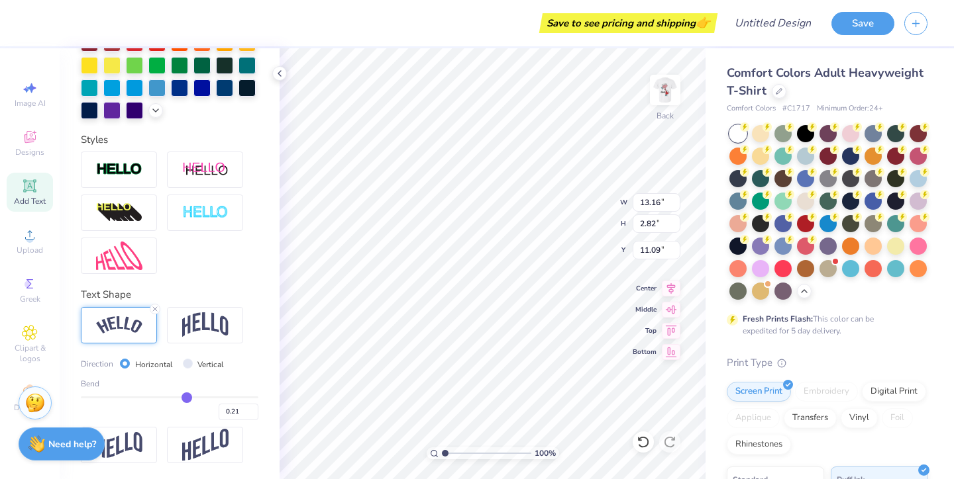
type input "0.18"
type input "0.17"
type input "0.16"
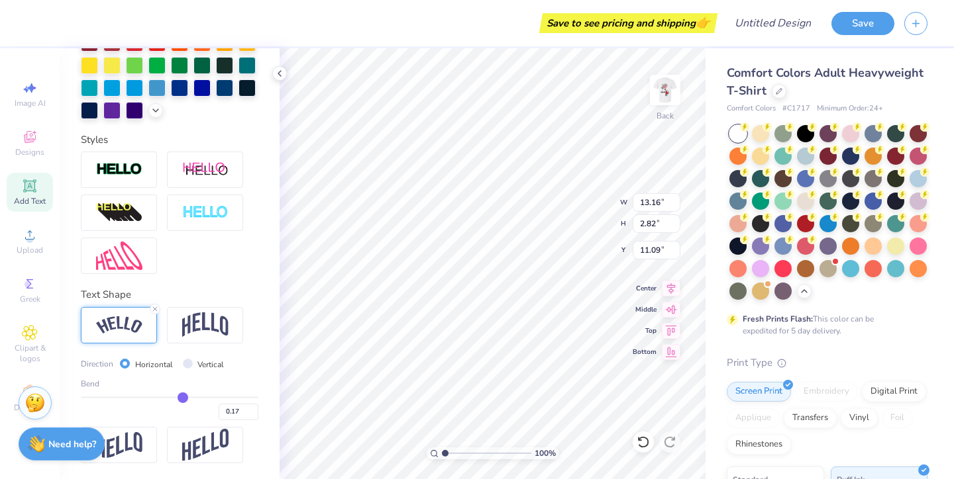
type input "0.16"
type input "0.13"
type input "0.08"
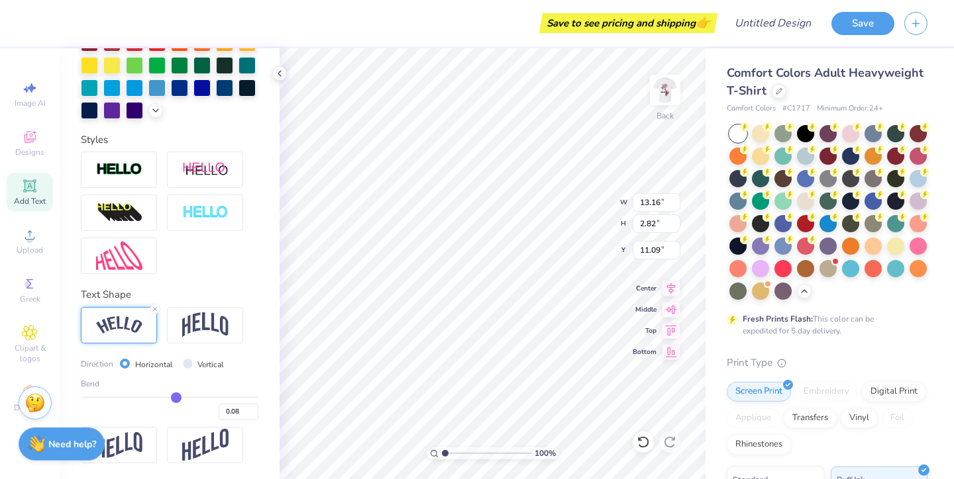
type input "0.02"
type input "-0.03"
type input "-0.08"
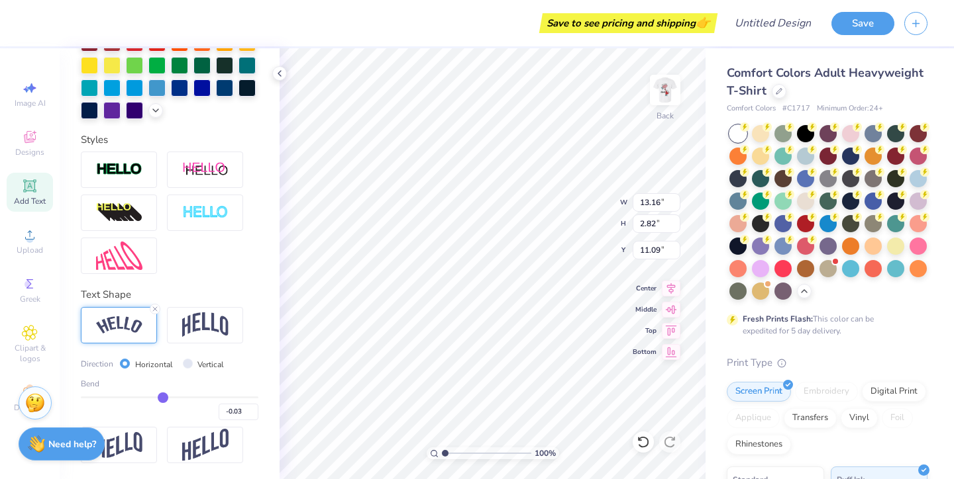
type input "-0.08"
type input "-0.12"
type input "-0.14"
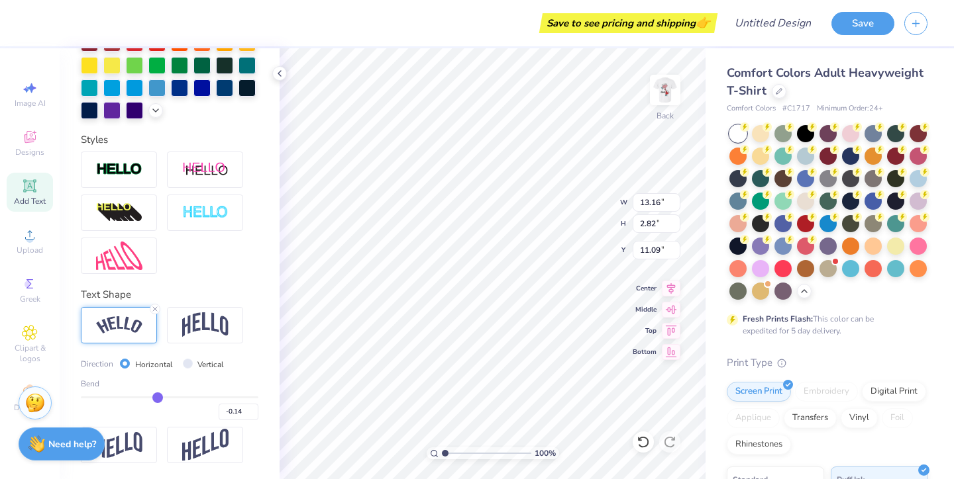
type input "-0.16"
type input "-0.17"
type input "-0.16"
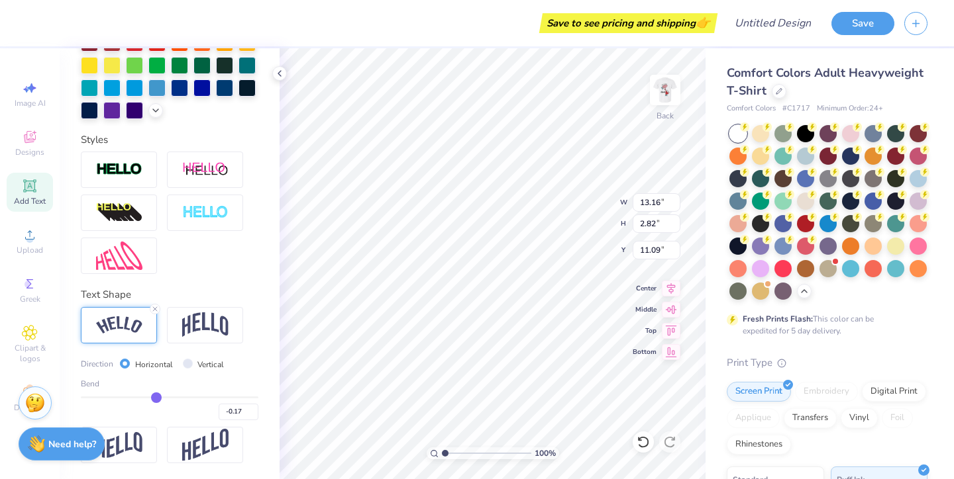
type input "-0.16"
type input "-0.15"
drag, startPoint x: 211, startPoint y: 393, endPoint x: 157, endPoint y: 393, distance: 54.3
type input "-0.15"
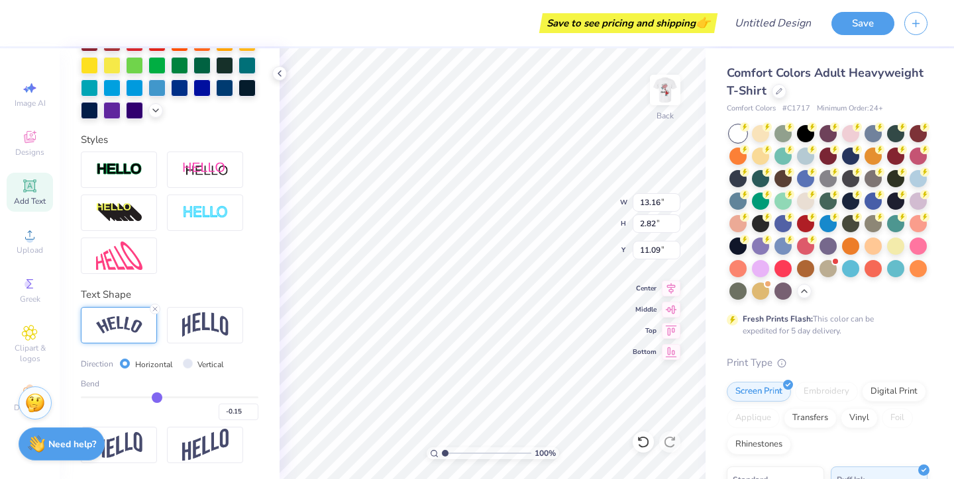
click at [157, 397] on input "range" at bounding box center [169, 398] width 177 height 2
type input "12.34"
type input "1.31"
type input "11.85"
type input "-0.13"
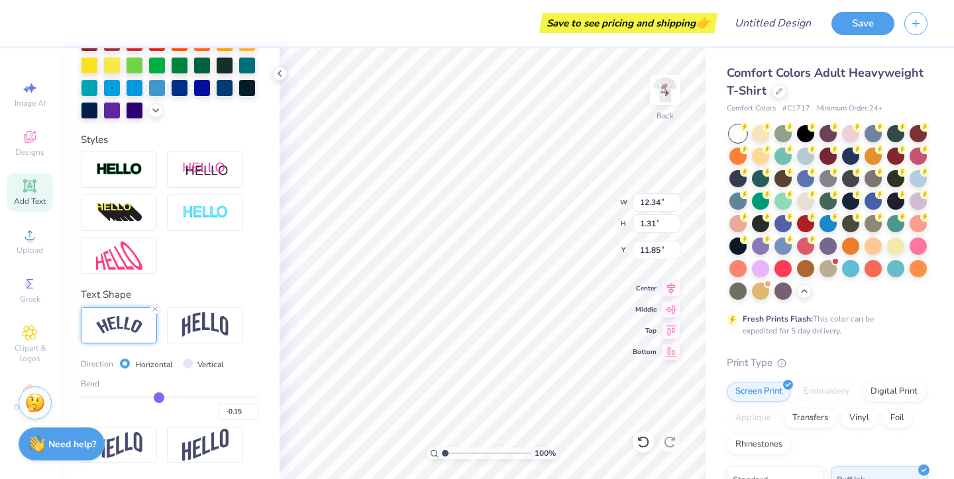
type input "-0.13"
type input "-0.09"
type input "-0.02"
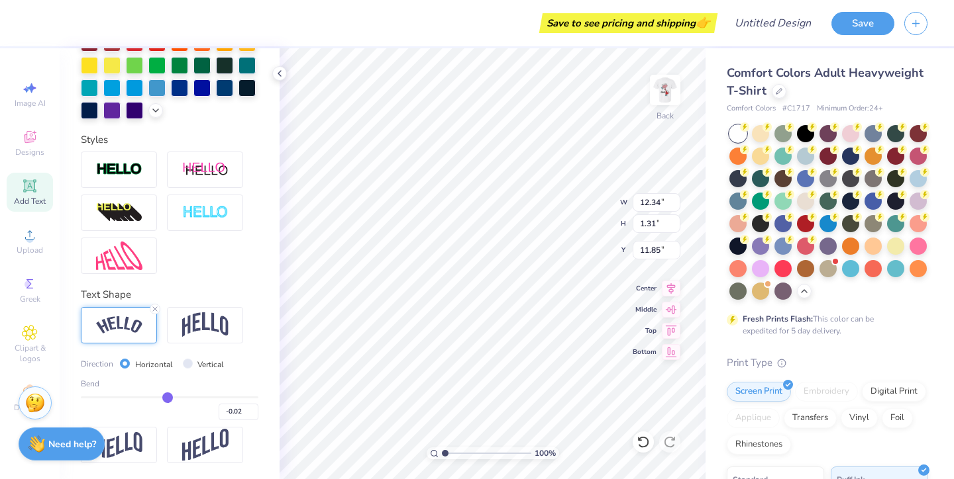
type input "0.07"
type input "0.17"
type input "0.24"
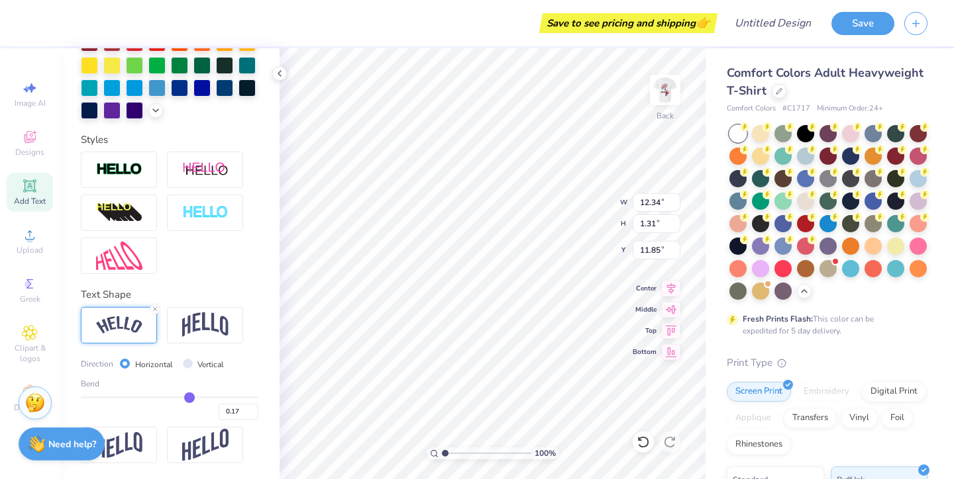
type input "0.24"
type input "0.29"
type input "0.33"
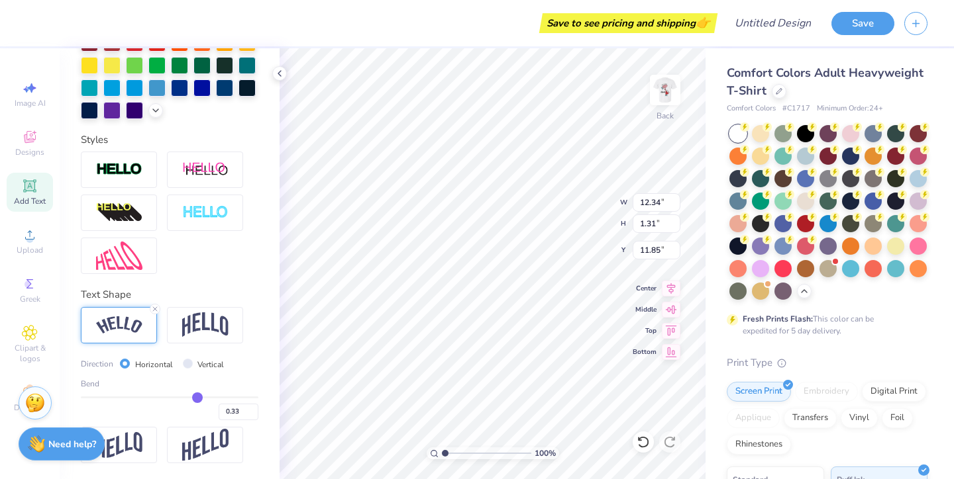
type input "0.37"
type input "0.39"
type input "0.4"
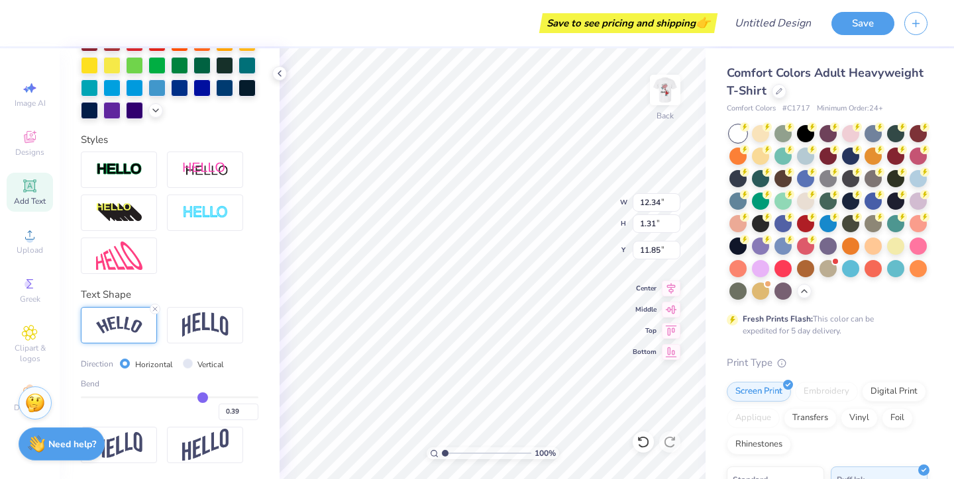
type input "0.40"
type input "0.41"
type input "0.43"
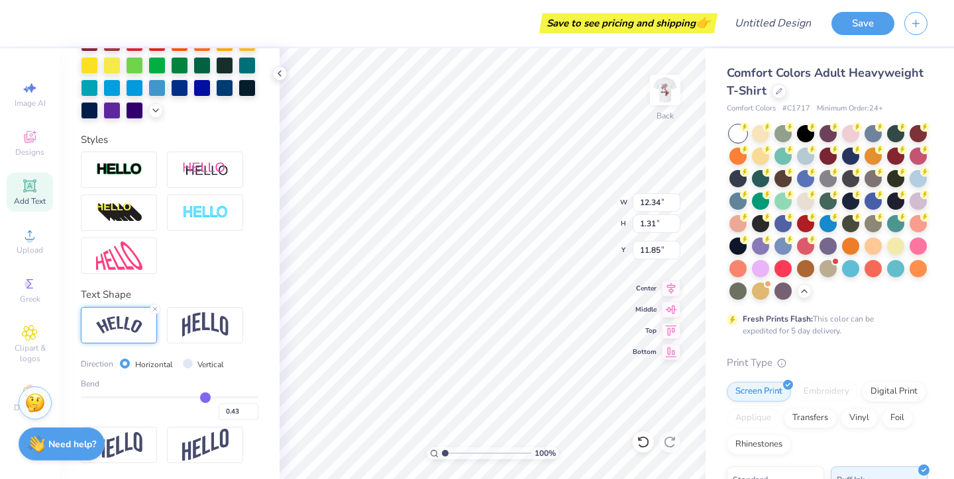
type input "0.44"
type input "0.47"
type input "0.5"
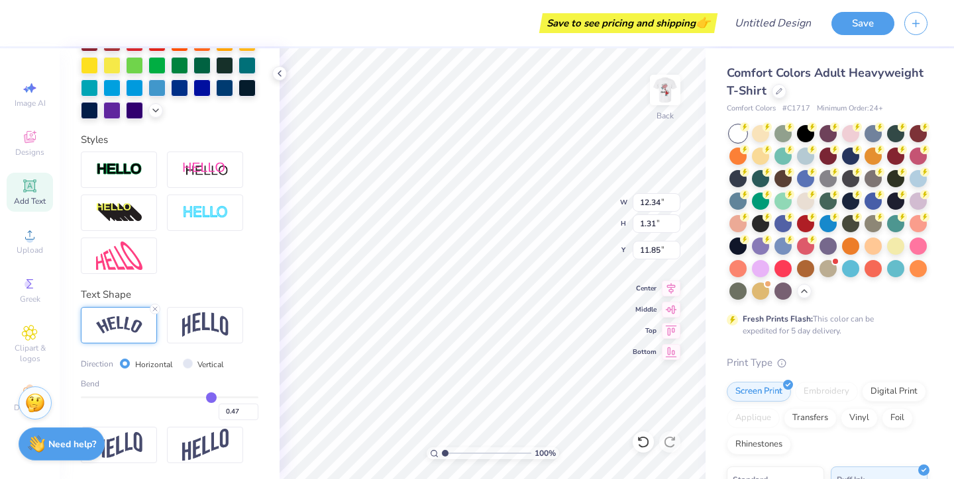
type input "0.50"
type input "0.55"
type input "0.6"
type input "0.60"
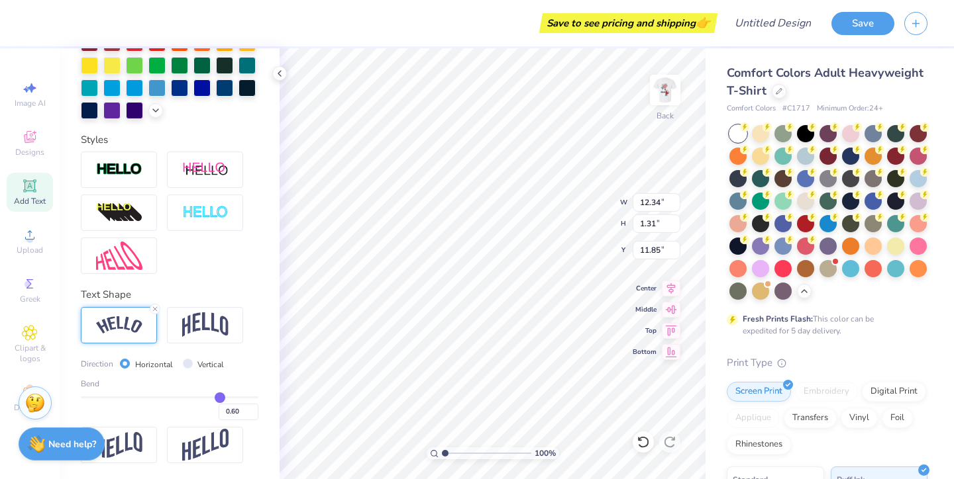
type input "0.67"
type input "0.72"
type input "0.79"
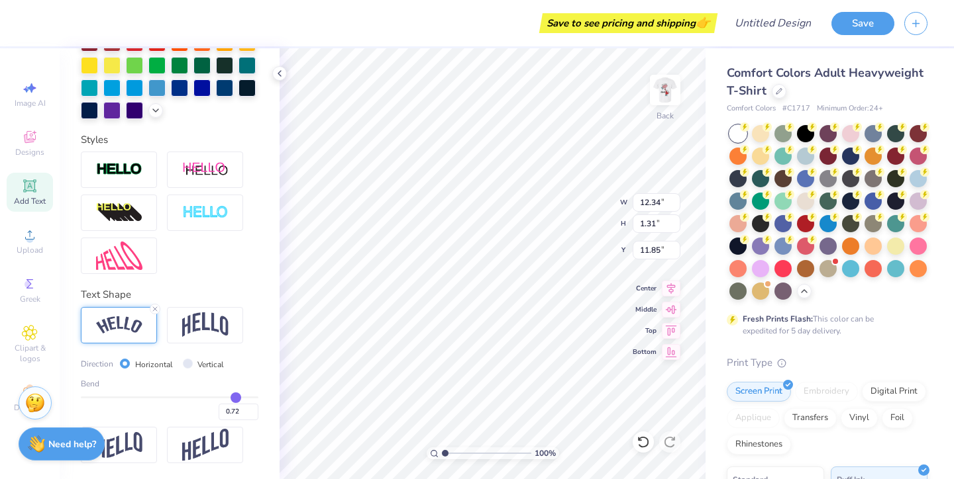
type input "0.79"
type input "0.84"
type input "0.9"
type input "0.90"
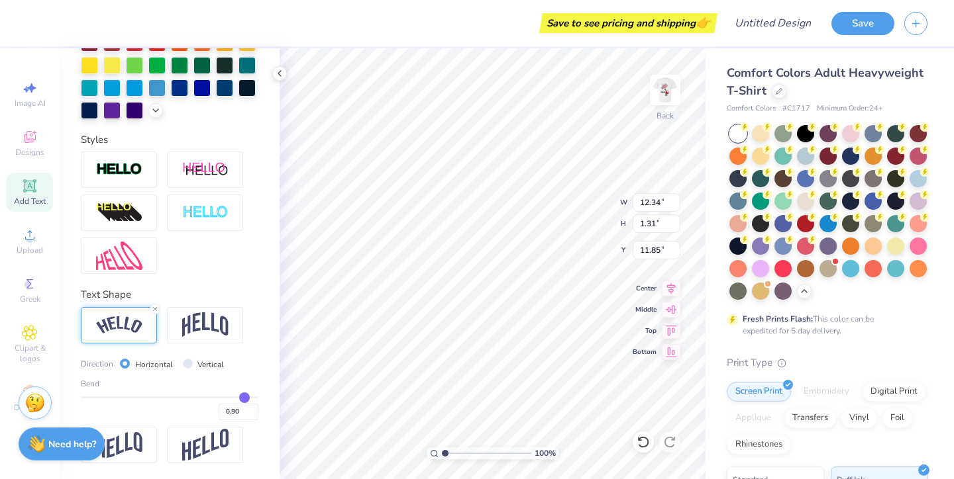
type input "0.96"
type input "1"
type input "1.00"
drag, startPoint x: 159, startPoint y: 397, endPoint x: 295, endPoint y: 393, distance: 136.5
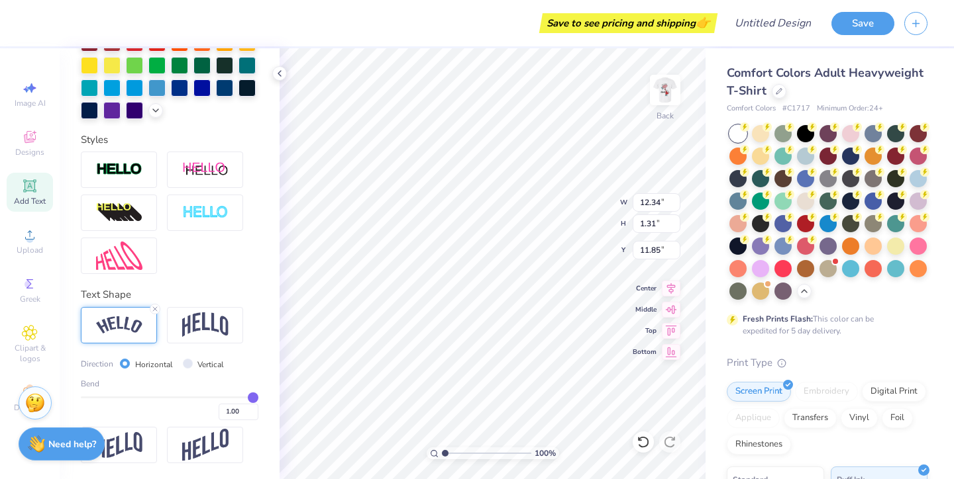
type input "1"
click at [295, 393] on div "Save to see pricing and shipping 👉 Design Title Save Image AI Designs Add Text …" at bounding box center [477, 239] width 954 height 479
type input "14.11"
type input "7.01"
type input "9.00"
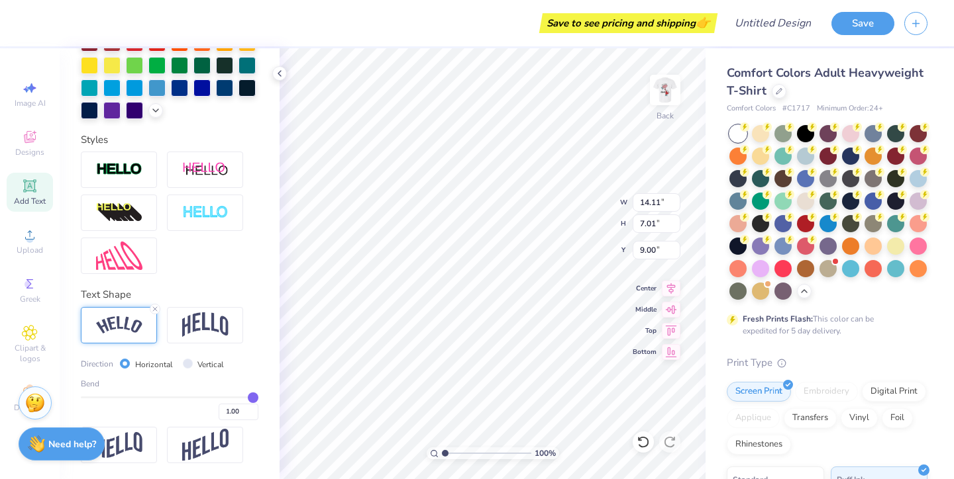
type input "4.07"
type input "2.02"
type input "8.05"
type input "10.57"
type input "5.23"
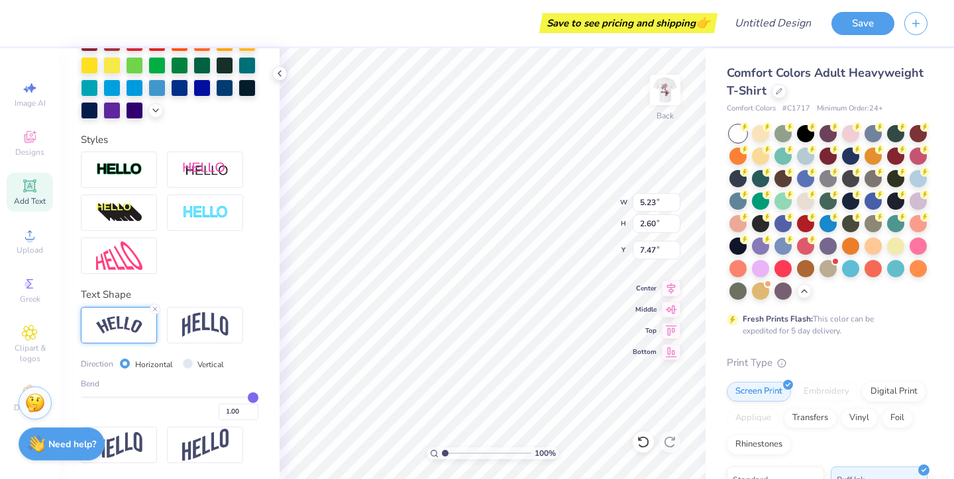
type input "2.60"
type input "9.55"
type input "0.97"
type input "0.94"
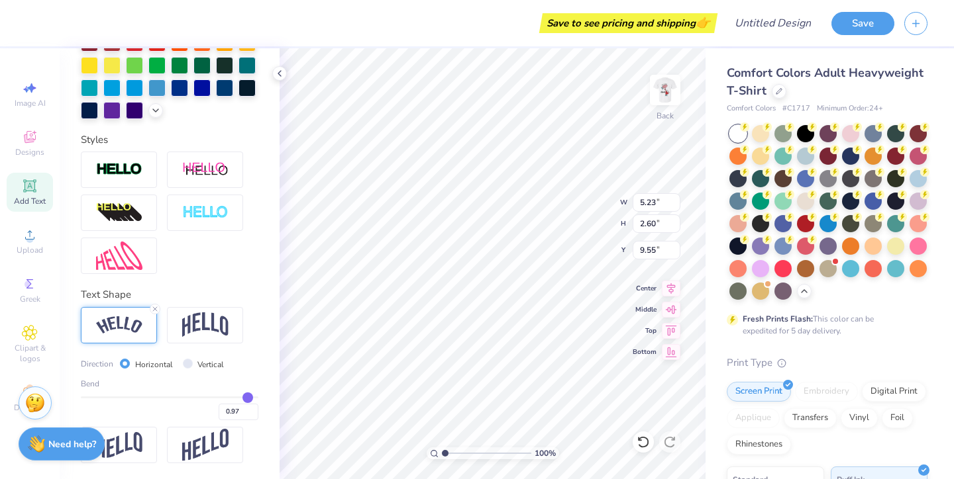
type input "0.94"
type input "0.91"
type input "0.89"
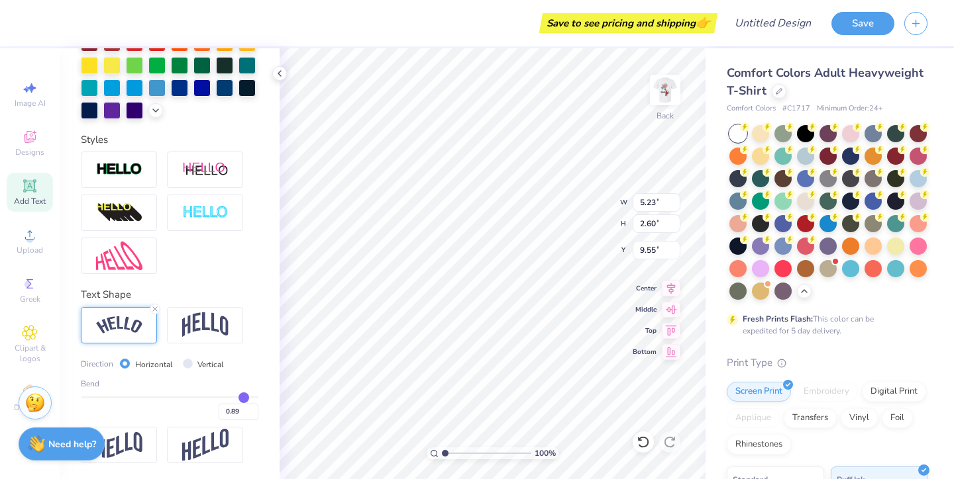
type input "0.87"
type input "0.85"
type input "0.84"
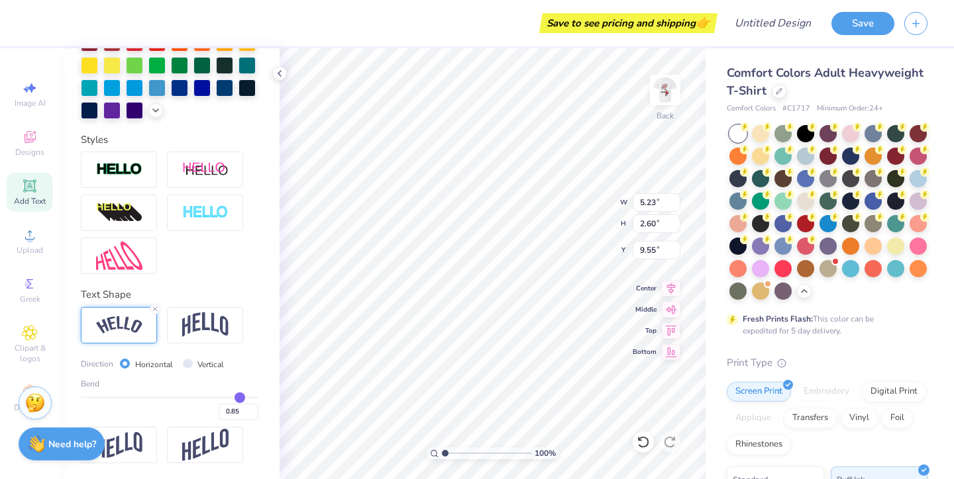
type input "0.84"
type input "0.83"
type input "5.13"
type input "2.02"
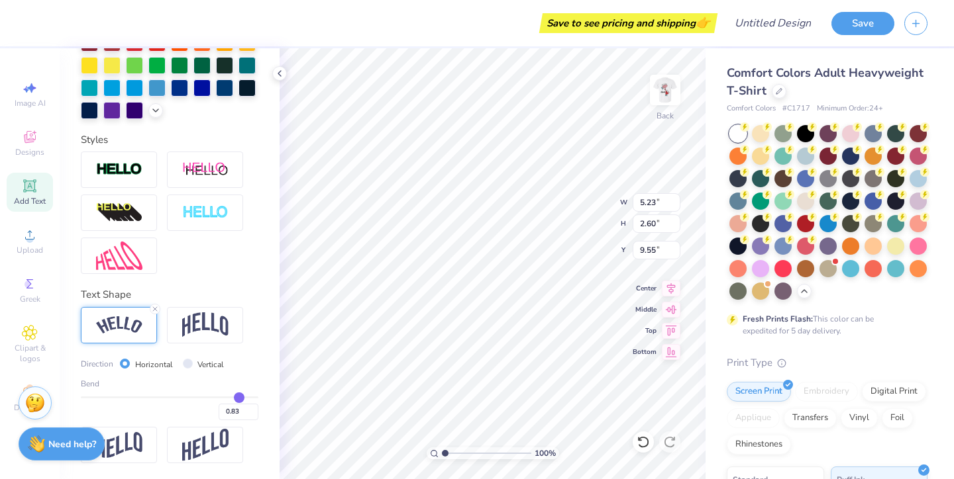
type input "9.84"
type input "0.84"
click at [246, 397] on input "range" at bounding box center [169, 398] width 177 height 2
click at [675, 82] on img at bounding box center [664, 90] width 53 height 53
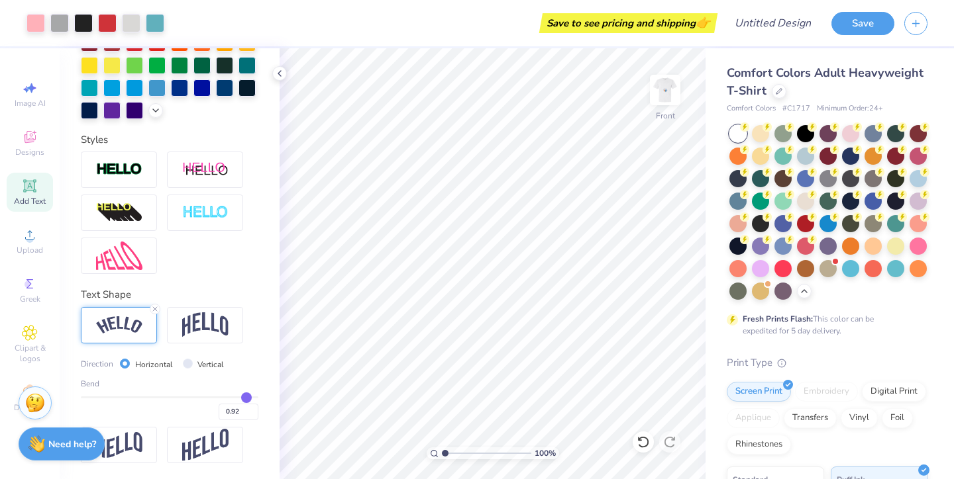
click at [728, 479] on html "Art colors Save to see pricing and shipping 👉 Design Title Save Image AI Design…" at bounding box center [477, 239] width 954 height 479
click at [663, 107] on img at bounding box center [664, 90] width 53 height 53
click at [670, 87] on img at bounding box center [664, 90] width 53 height 53
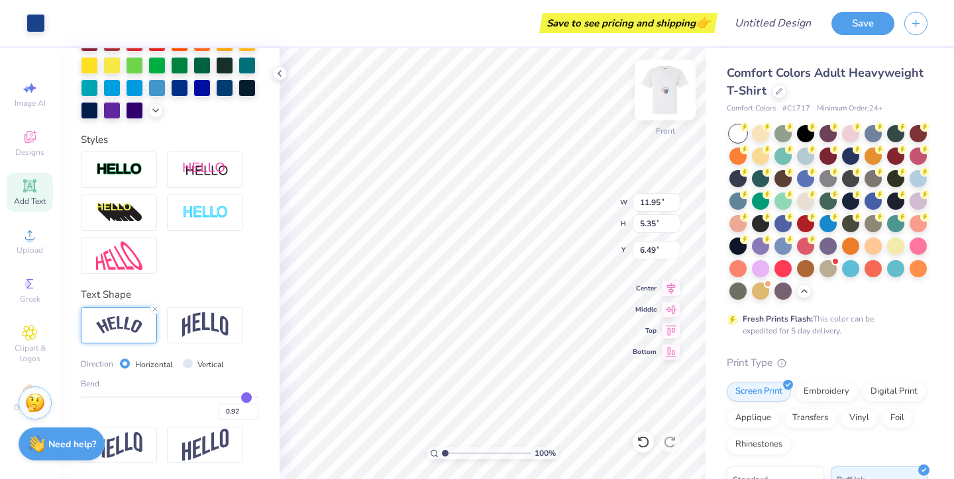
scroll to position [291, 0]
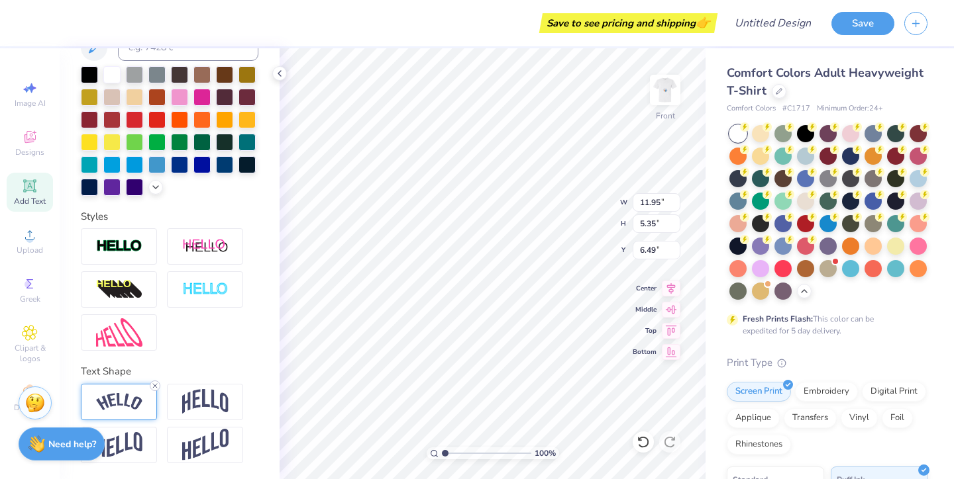
click at [158, 383] on icon at bounding box center [155, 386] width 8 height 8
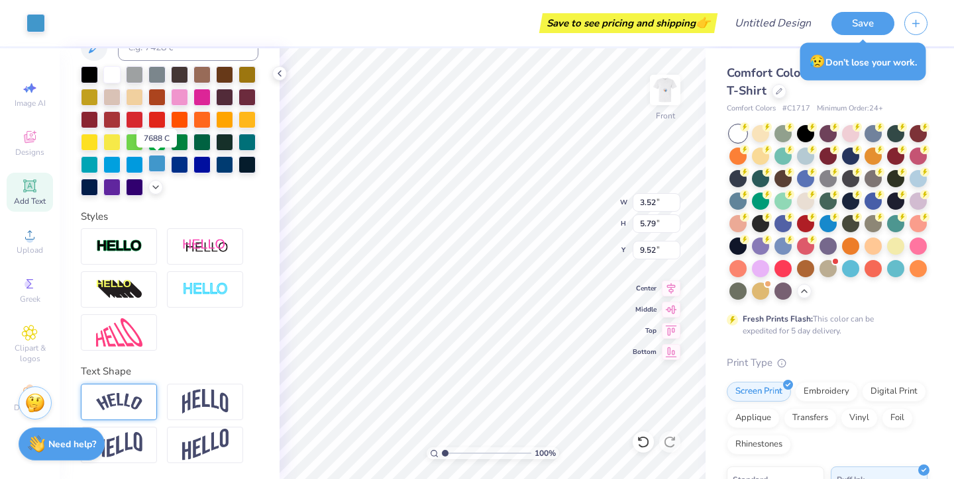
click at [158, 168] on div at bounding box center [156, 163] width 17 height 17
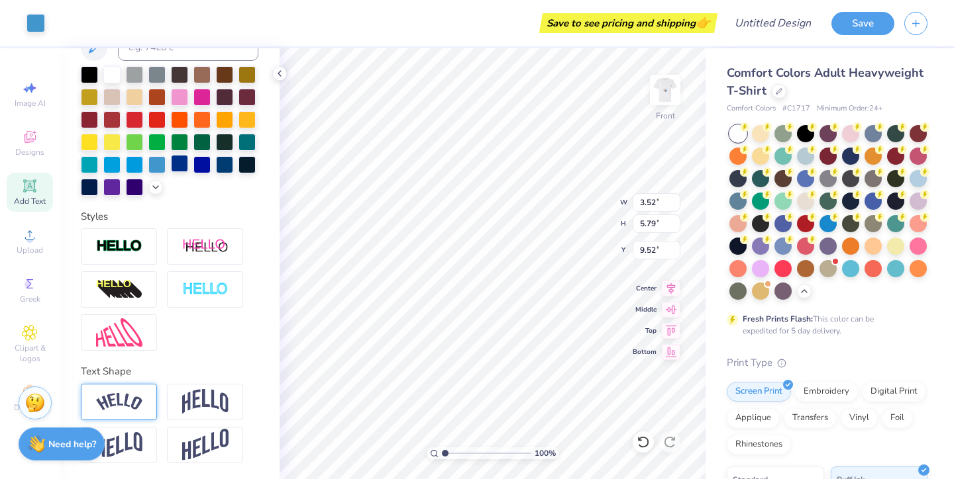
click at [183, 166] on div at bounding box center [179, 163] width 17 height 17
click at [199, 165] on div at bounding box center [201, 163] width 17 height 17
click at [134, 185] on div at bounding box center [134, 185] width 17 height 17
click at [106, 73] on div at bounding box center [111, 73] width 17 height 17
click at [136, 194] on div at bounding box center [134, 185] width 17 height 17
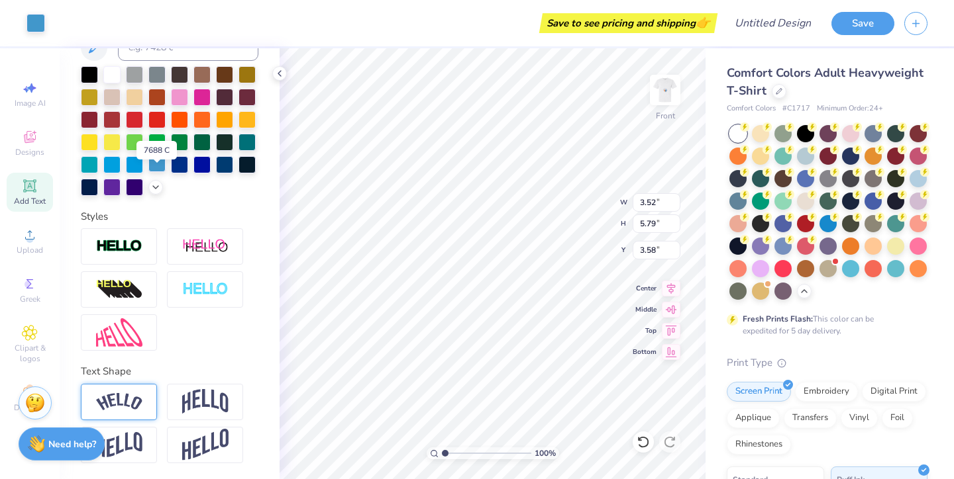
scroll to position [244, 0]
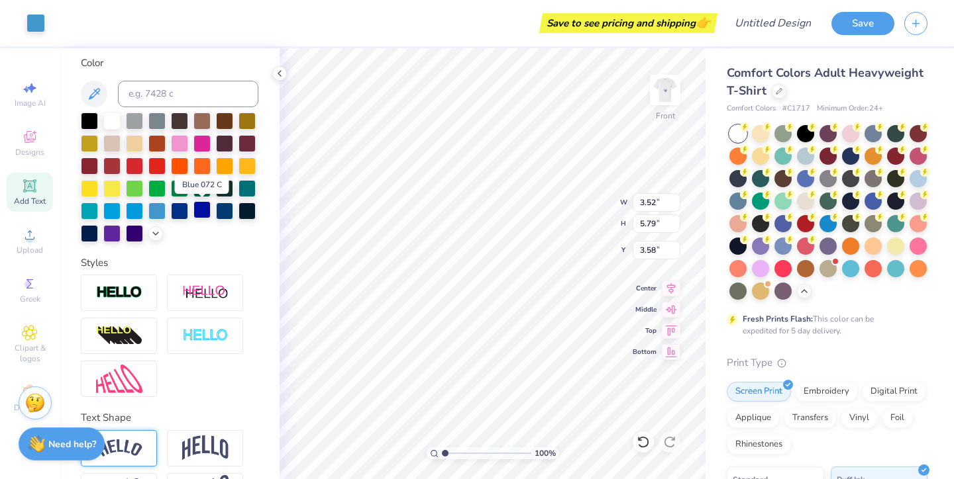
click at [197, 207] on div at bounding box center [201, 209] width 17 height 17
click at [200, 209] on div at bounding box center [201, 209] width 17 height 17
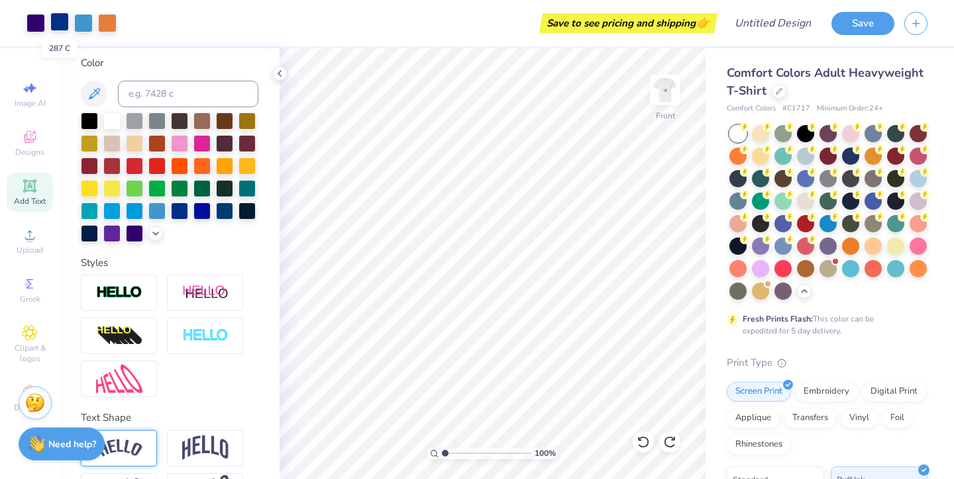
click at [60, 21] on div at bounding box center [59, 22] width 19 height 19
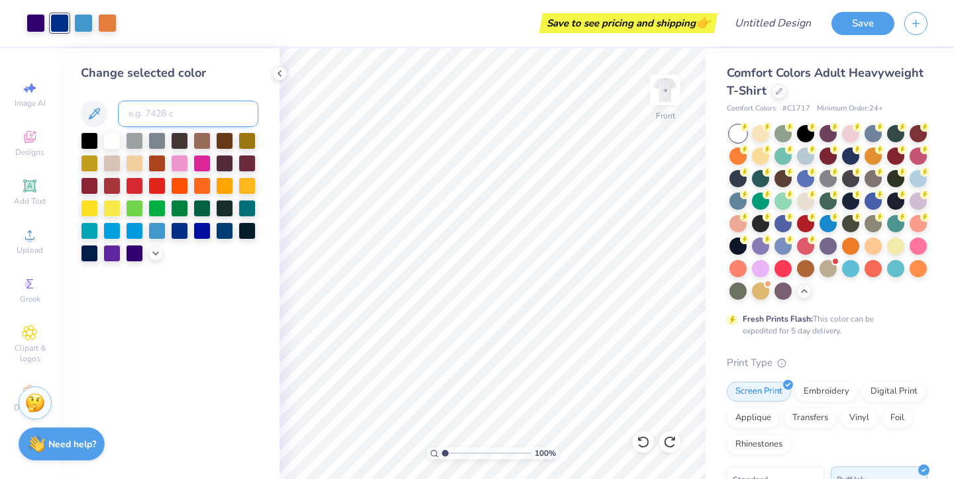
click at [147, 117] on input at bounding box center [188, 114] width 140 height 26
click at [126, 83] on div "Change selected color" at bounding box center [169, 163] width 177 height 198
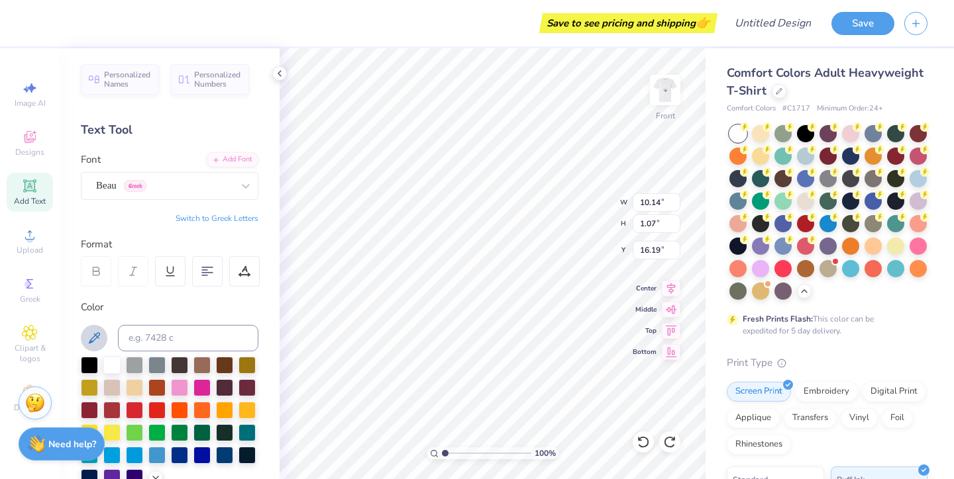
click at [99, 335] on icon at bounding box center [94, 337] width 11 height 11
click at [27, 242] on circle at bounding box center [29, 239] width 7 height 7
click at [278, 72] on icon at bounding box center [279, 73] width 11 height 11
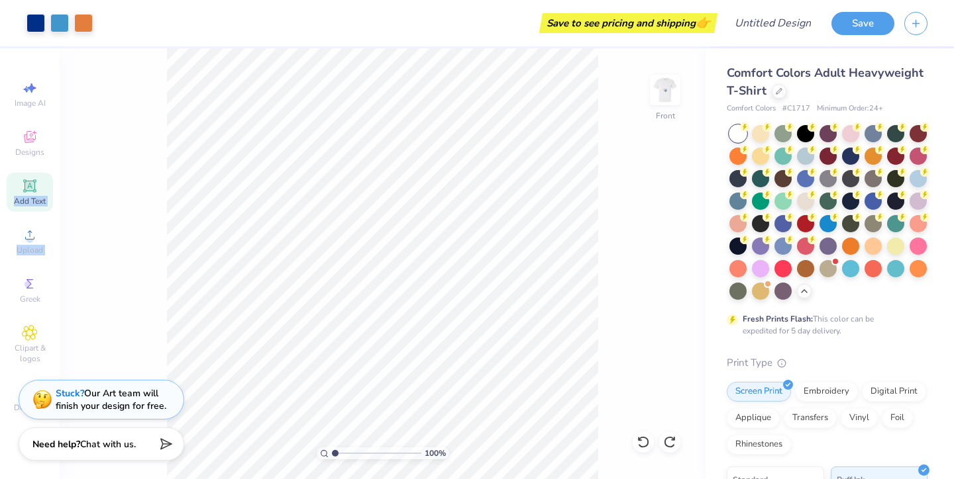
drag, startPoint x: 28, startPoint y: 288, endPoint x: 19, endPoint y: 166, distance: 122.3
click at [19, 166] on div "Image AI Designs Add Text Upload Greek Clipart & logos Decorate" at bounding box center [30, 247] width 46 height 344
click at [32, 192] on icon at bounding box center [30, 186] width 16 height 16
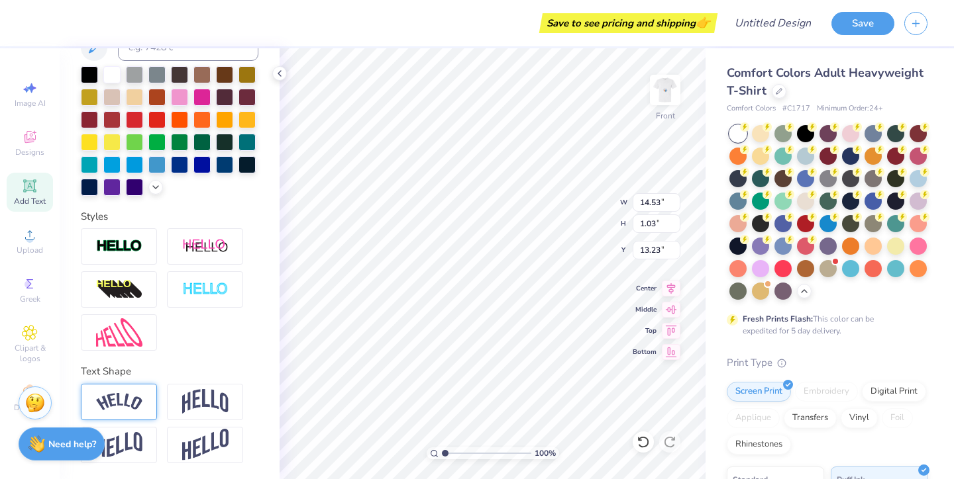
scroll to position [291, 0]
click at [134, 401] on img at bounding box center [119, 402] width 46 height 18
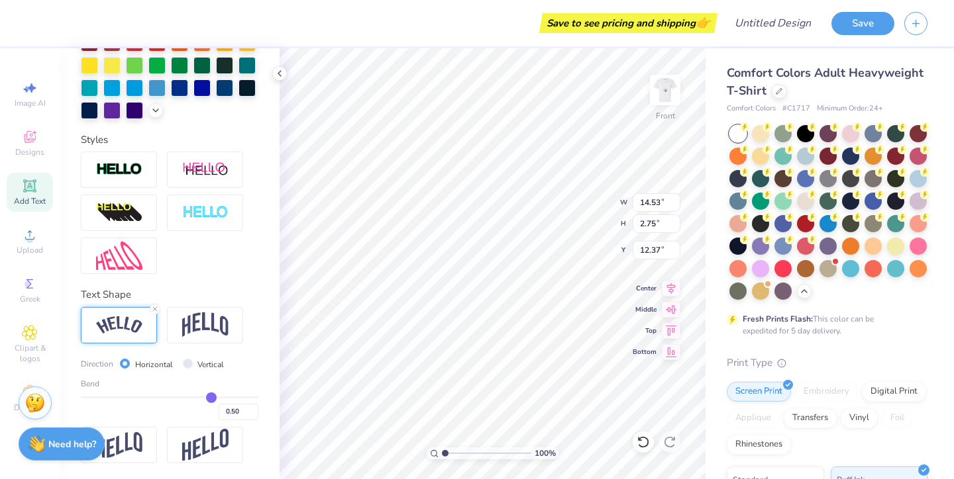
scroll to position [368, 0]
drag, startPoint x: 209, startPoint y: 397, endPoint x: 220, endPoint y: 397, distance: 11.3
click at [220, 397] on input "range" at bounding box center [169, 398] width 177 height 2
drag, startPoint x: 220, startPoint y: 397, endPoint x: 239, endPoint y: 397, distance: 19.2
click at [240, 397] on input "range" at bounding box center [169, 398] width 177 height 2
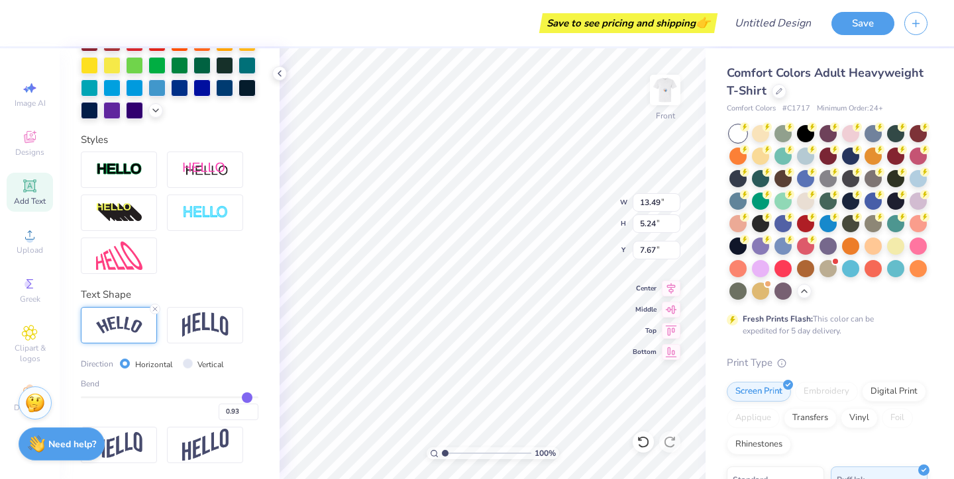
click at [247, 397] on input "range" at bounding box center [169, 398] width 177 height 2
drag, startPoint x: 247, startPoint y: 395, endPoint x: 281, endPoint y: 395, distance: 33.8
click at [281, 395] on div "Save to see pricing and shipping 👉 Design Title Save Image AI Designs Add Text …" at bounding box center [477, 239] width 954 height 479
